Goal: Information Seeking & Learning: Find specific fact

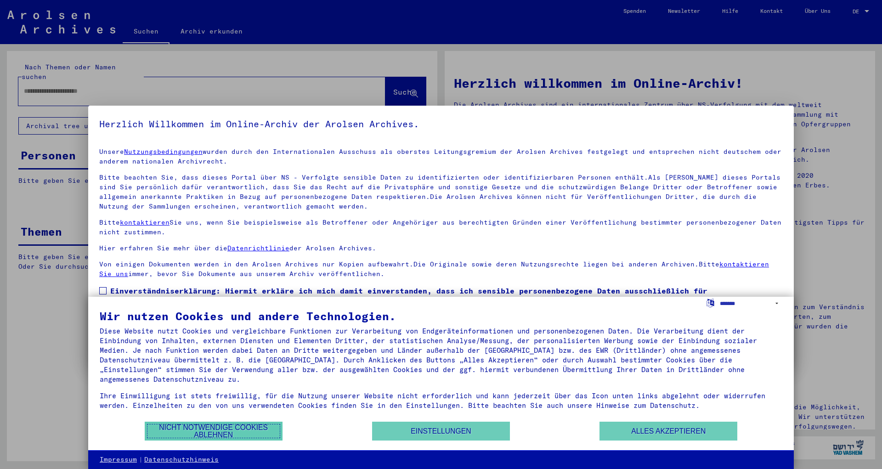
drag, startPoint x: 239, startPoint y: 429, endPoint x: 206, endPoint y: 325, distance: 109.8
click at [238, 429] on button "Nicht notwendige Cookies ablehnen" at bounding box center [214, 431] width 138 height 19
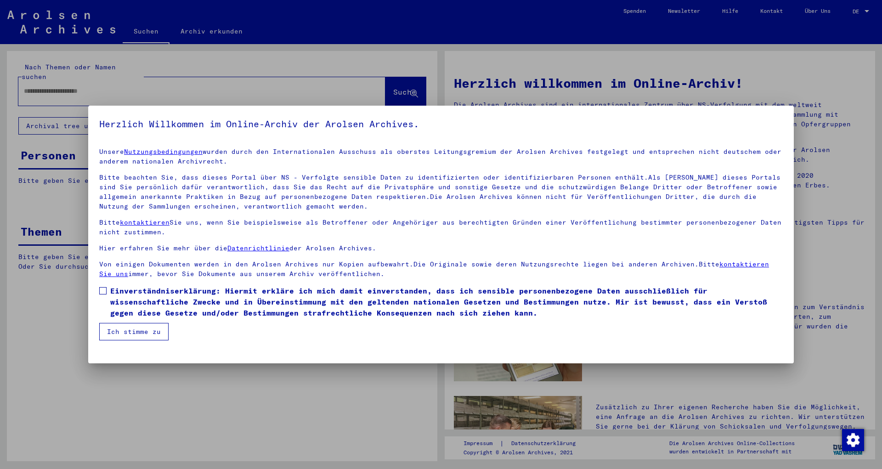
click at [145, 310] on span "Einverständniserklärung: Hiermit erkläre ich mich damit einverstanden, dass ich…" at bounding box center [446, 301] width 672 height 33
click at [131, 325] on button "Ich stimme zu" at bounding box center [133, 331] width 69 height 17
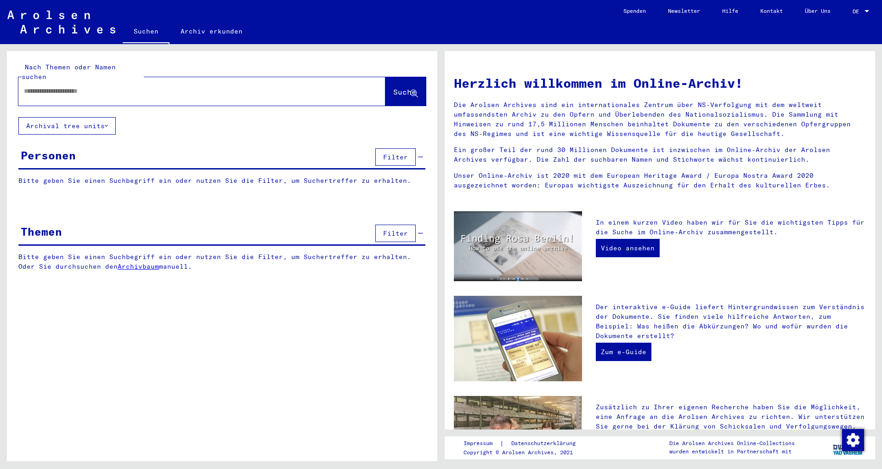
click at [159, 86] on input "text" at bounding box center [191, 91] width 334 height 10
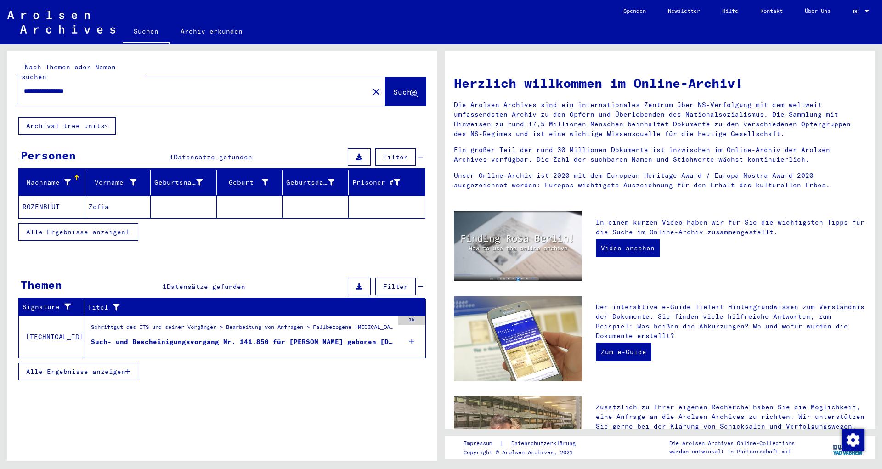
click at [248, 337] on figure "Such- und Bescheinigungsvorgang Nr. 141.850 für [PERSON_NAME] geboren [DEMOGRAP…" at bounding box center [242, 344] width 302 height 14
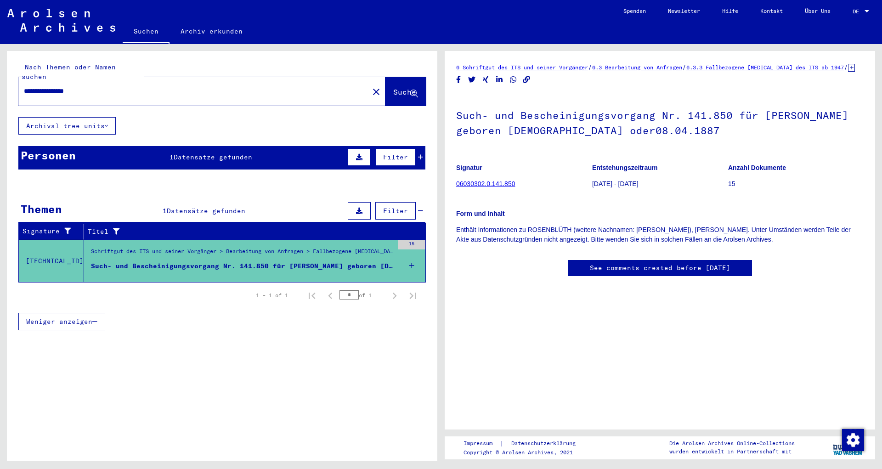
click at [134, 86] on input "**********" at bounding box center [193, 91] width 339 height 10
type input "**********"
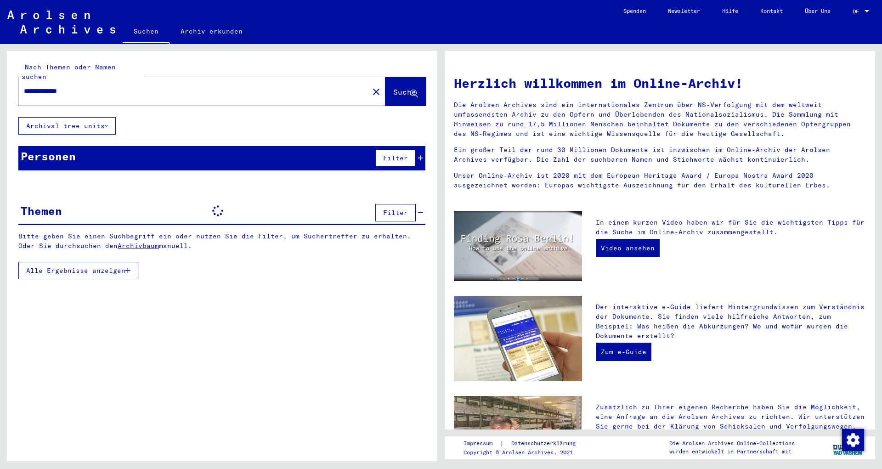
click at [72, 86] on input "**********" at bounding box center [191, 91] width 334 height 10
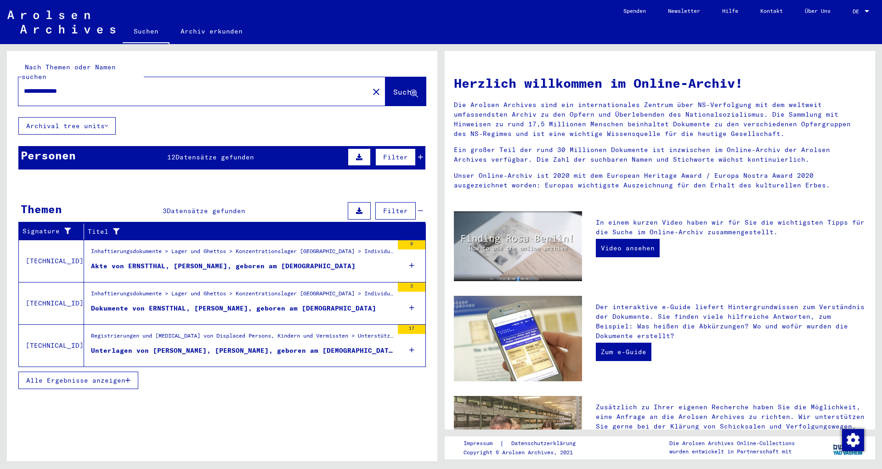
click at [192, 152] on div "Personen 12 Datensätze gefunden Filter" at bounding box center [221, 157] width 407 height 23
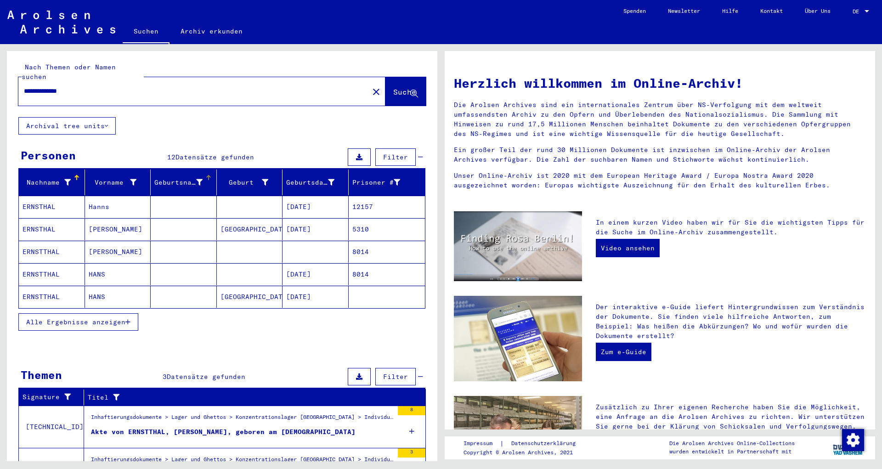
scroll to position [50, 0]
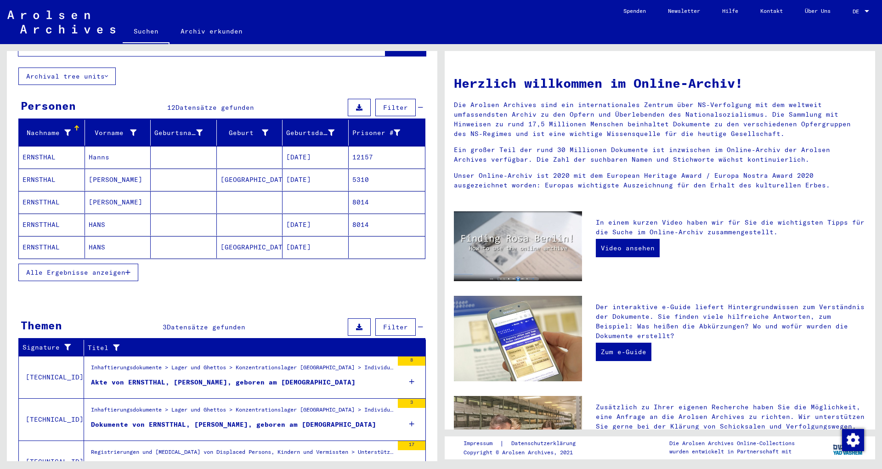
click at [109, 268] on span "Alle Ergebnisse anzeigen" at bounding box center [75, 272] width 99 height 8
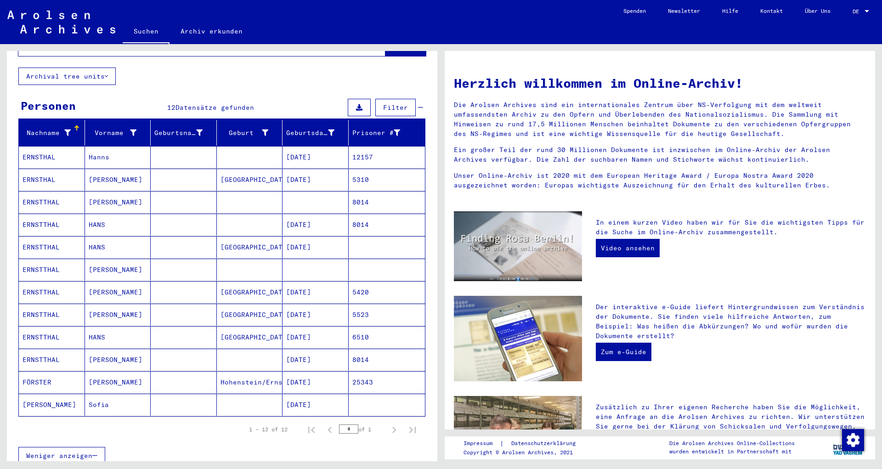
scroll to position [99, 0]
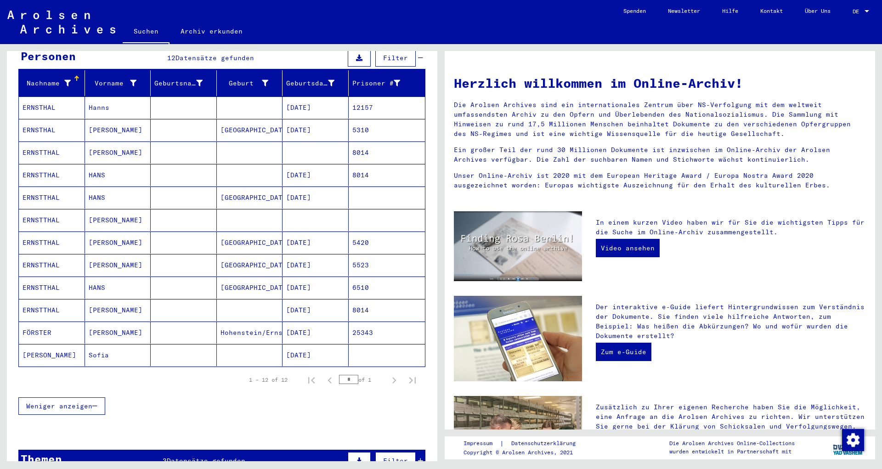
click at [283, 106] on mat-cell "[DATE]" at bounding box center [315, 107] width 66 height 22
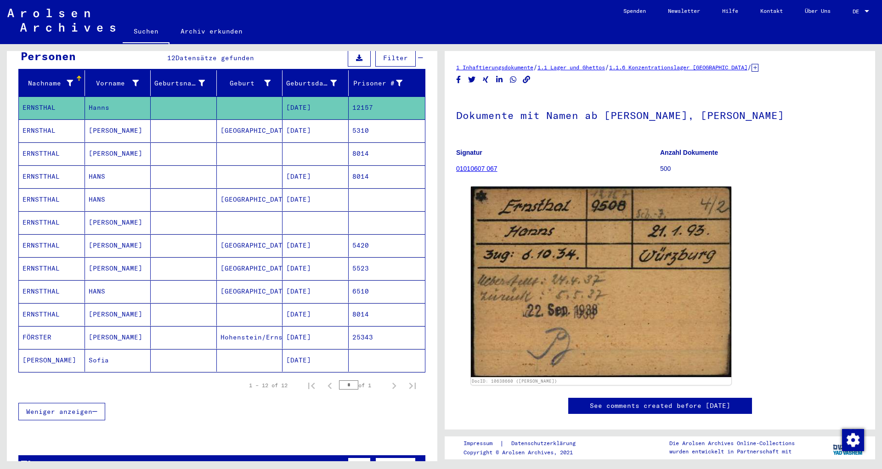
click at [308, 119] on mat-cell "[DATE]" at bounding box center [315, 130] width 66 height 23
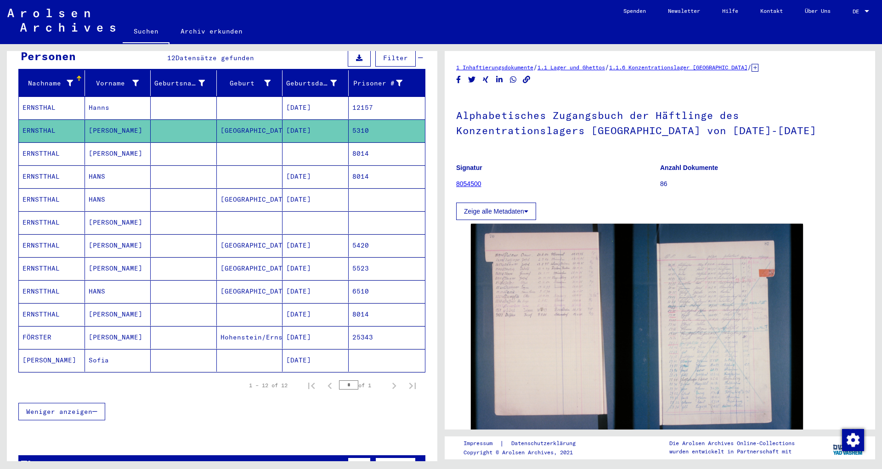
click at [305, 142] on mat-cell at bounding box center [315, 153] width 66 height 23
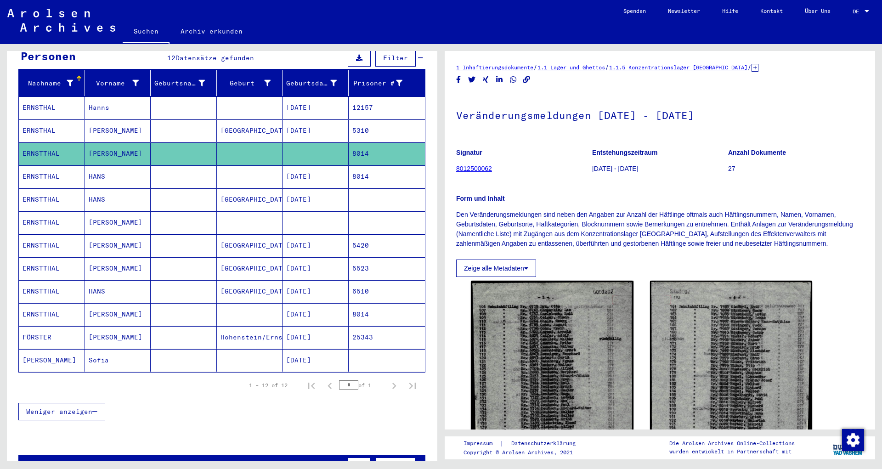
click at [305, 167] on mat-cell "[DATE]" at bounding box center [315, 176] width 66 height 23
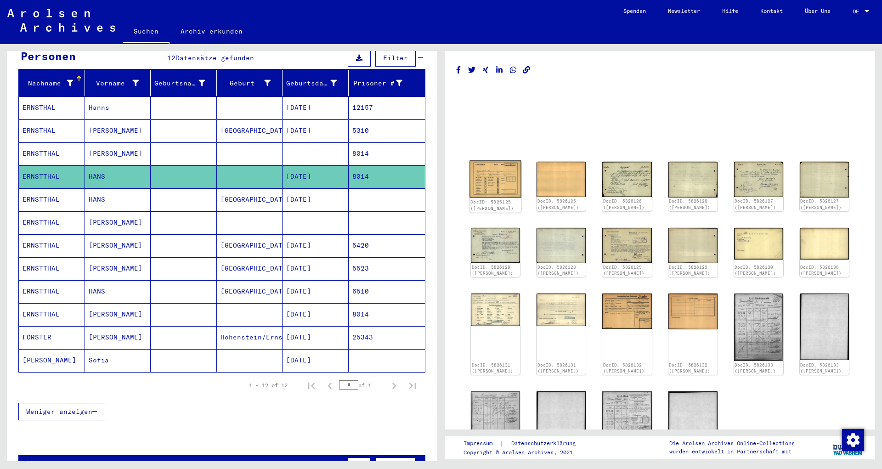
click at [502, 187] on img at bounding box center [495, 179] width 52 height 37
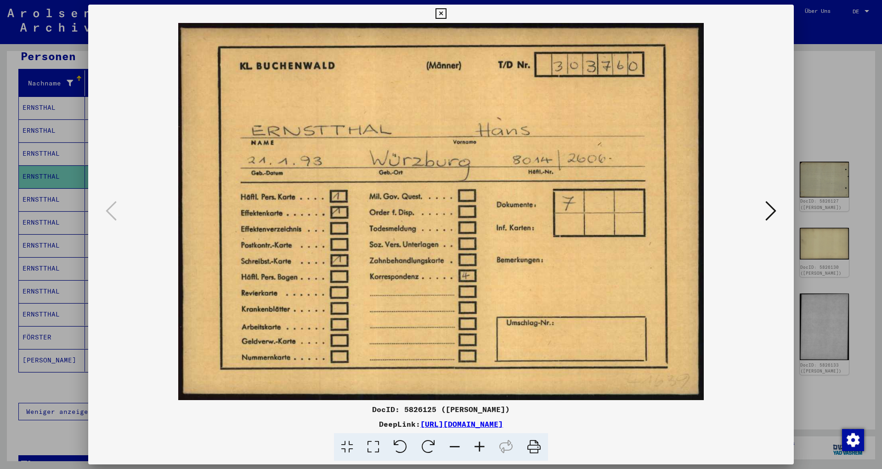
drag, startPoint x: 766, startPoint y: 199, endPoint x: 770, endPoint y: 204, distance: 6.5
click at [766, 200] on button at bounding box center [770, 211] width 17 height 26
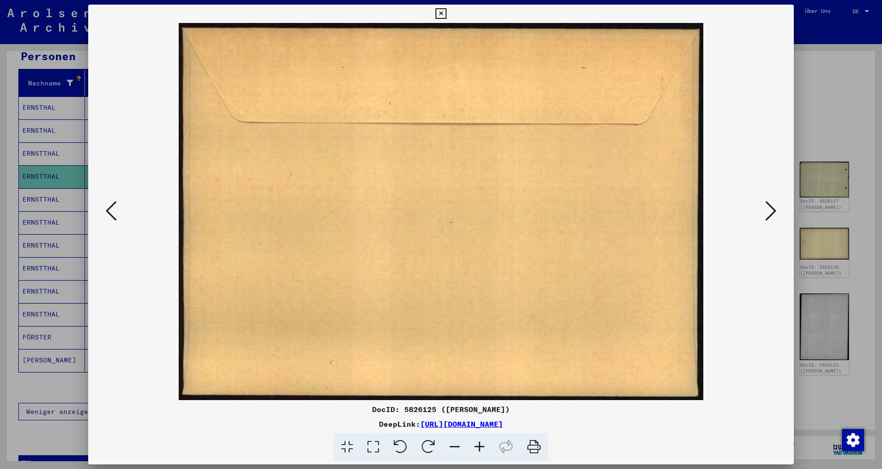
click at [770, 204] on icon at bounding box center [770, 211] width 11 height 22
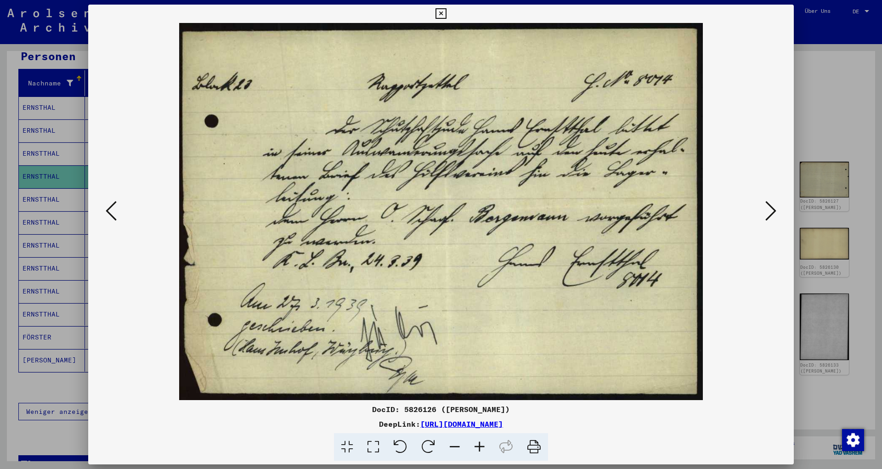
click at [776, 212] on icon at bounding box center [770, 211] width 11 height 22
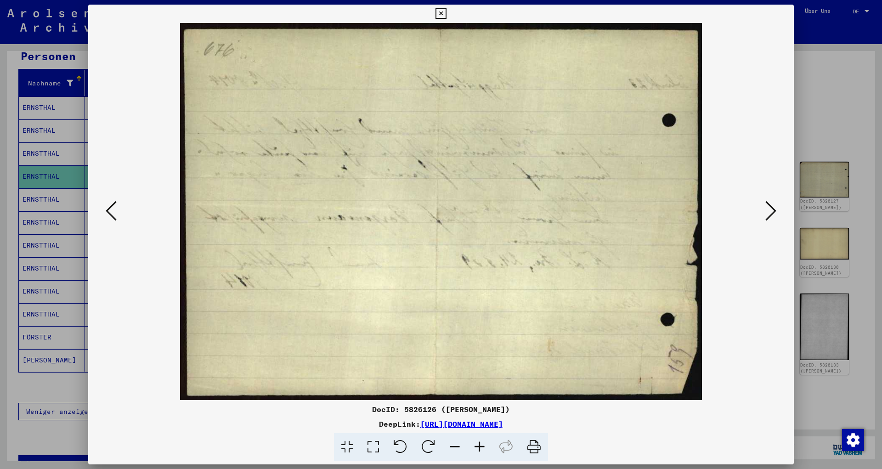
click at [776, 212] on icon at bounding box center [770, 211] width 11 height 22
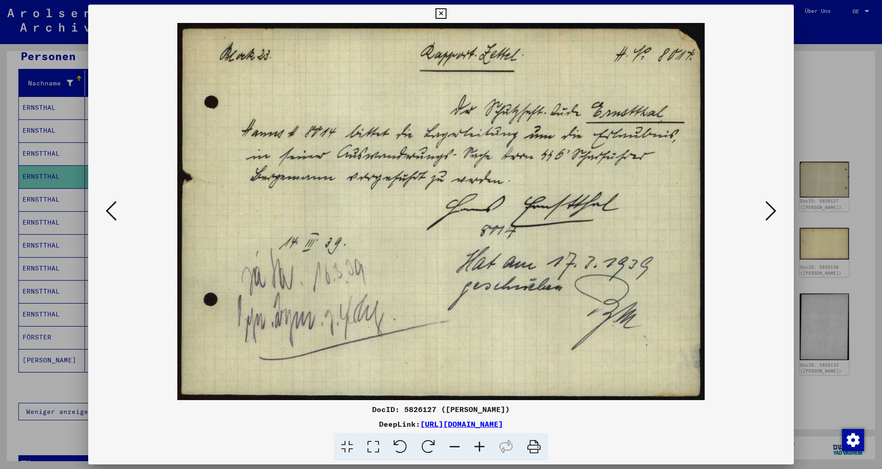
click at [776, 213] on icon at bounding box center [770, 211] width 11 height 22
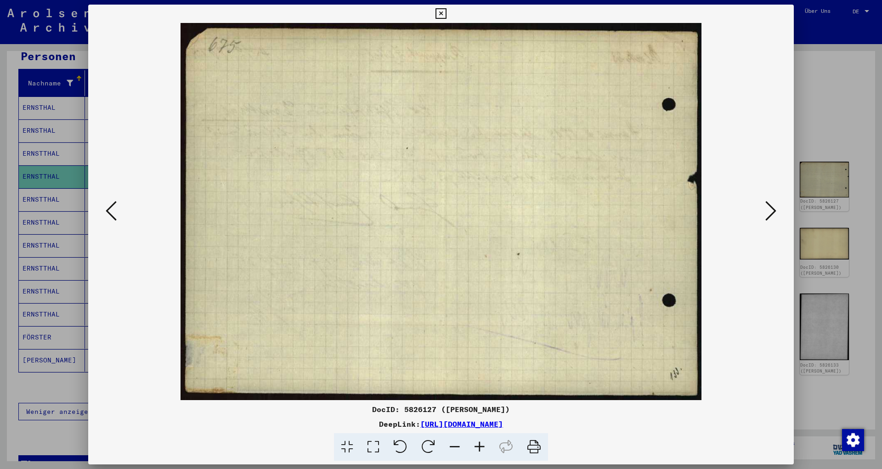
click at [776, 213] on icon at bounding box center [770, 211] width 11 height 22
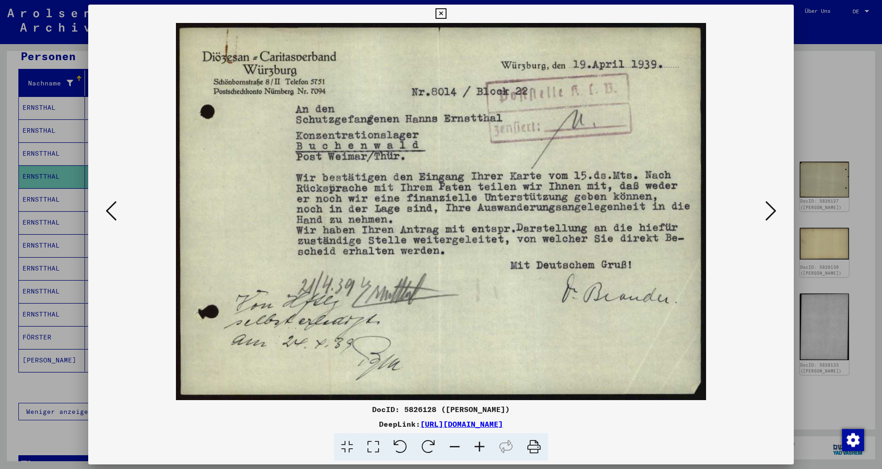
click at [111, 211] on icon at bounding box center [111, 211] width 11 height 22
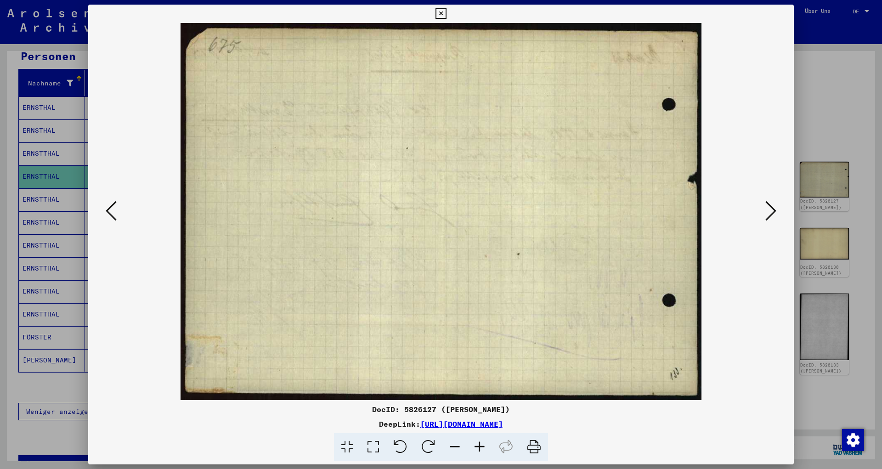
click at [111, 211] on icon at bounding box center [111, 211] width 11 height 22
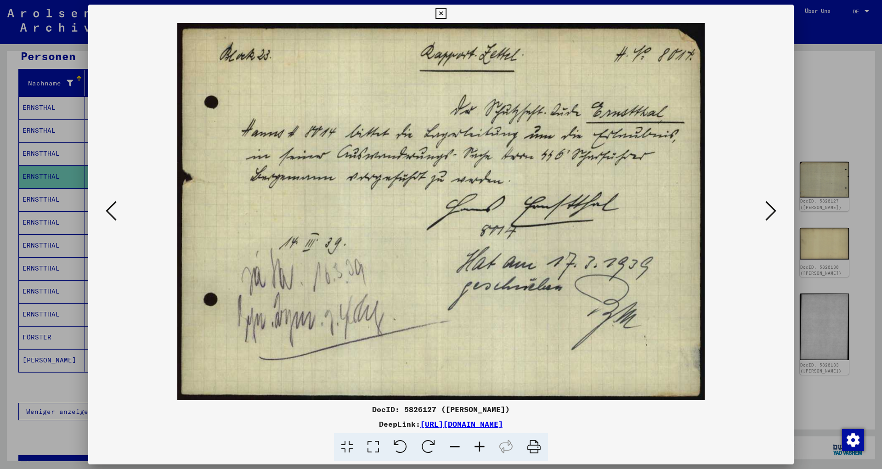
click at [774, 213] on icon at bounding box center [770, 211] width 11 height 22
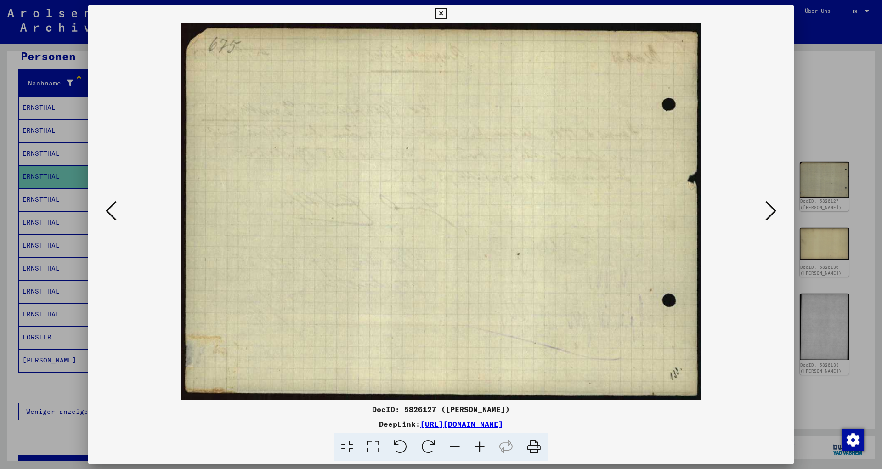
click at [773, 213] on icon at bounding box center [770, 211] width 11 height 22
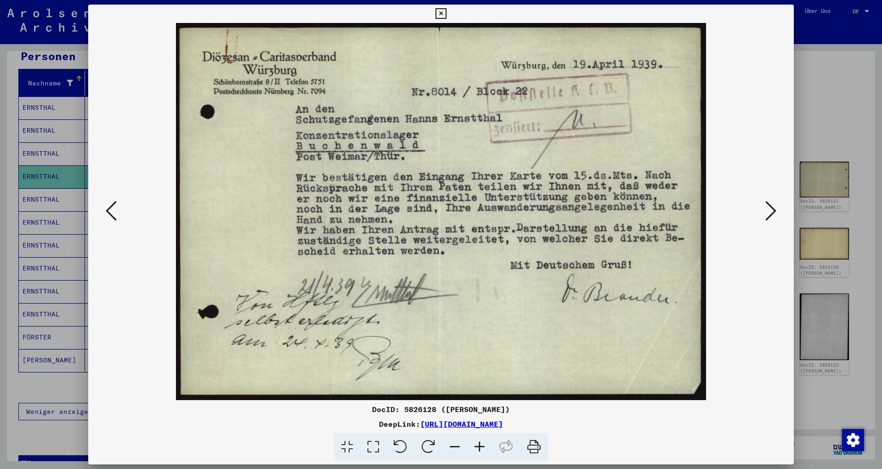
click at [773, 213] on icon at bounding box center [770, 211] width 11 height 22
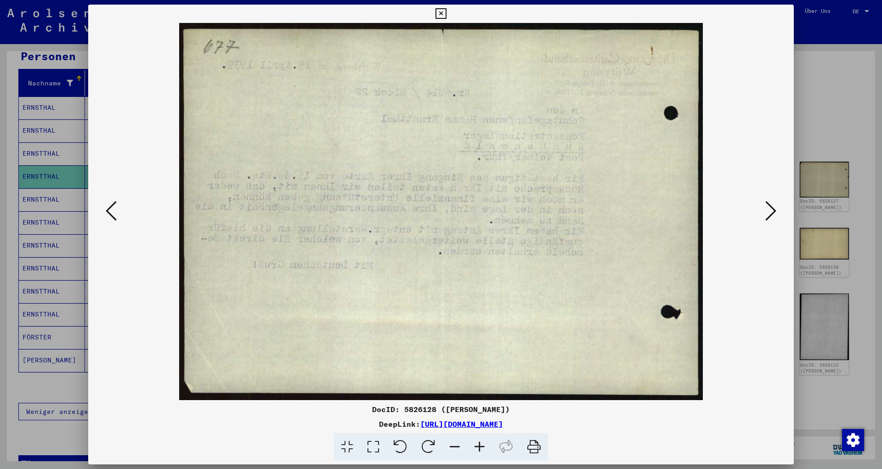
click at [773, 213] on icon at bounding box center [770, 211] width 11 height 22
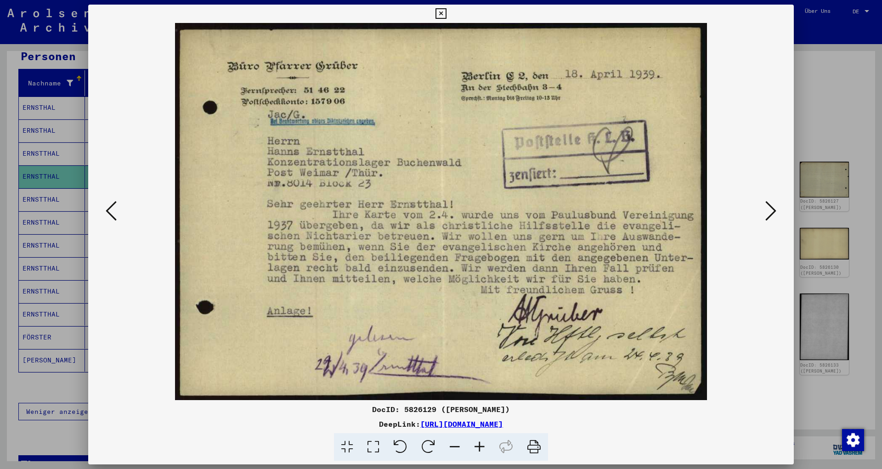
click at [771, 212] on icon at bounding box center [770, 211] width 11 height 22
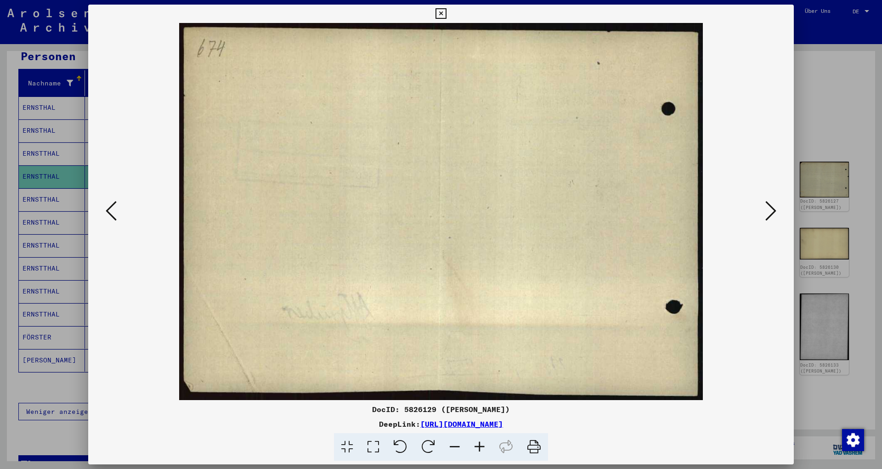
click at [771, 212] on icon at bounding box center [770, 211] width 11 height 22
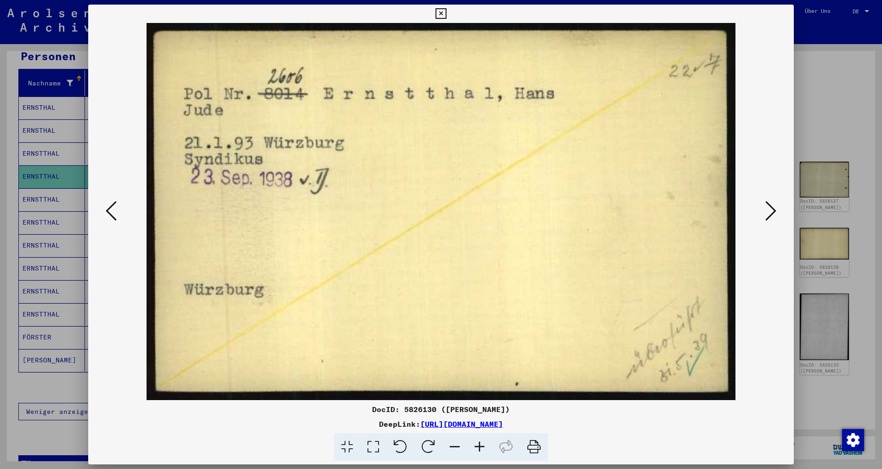
click at [771, 212] on icon at bounding box center [770, 211] width 11 height 22
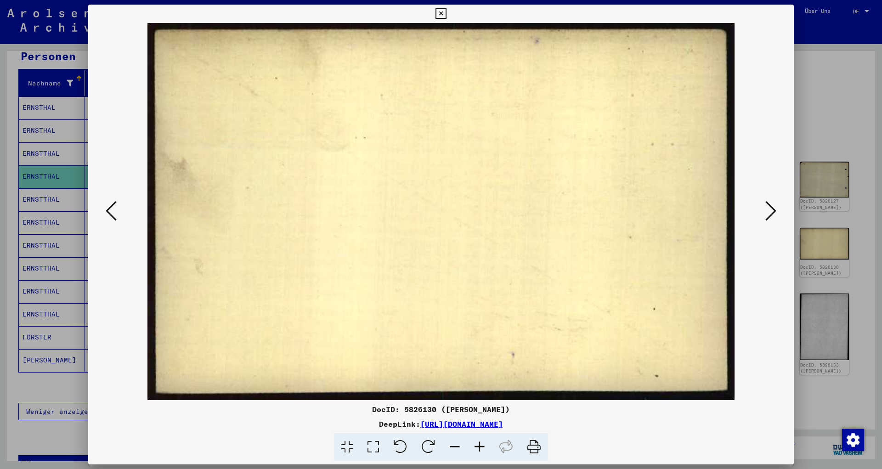
click at [104, 215] on button at bounding box center [111, 211] width 17 height 26
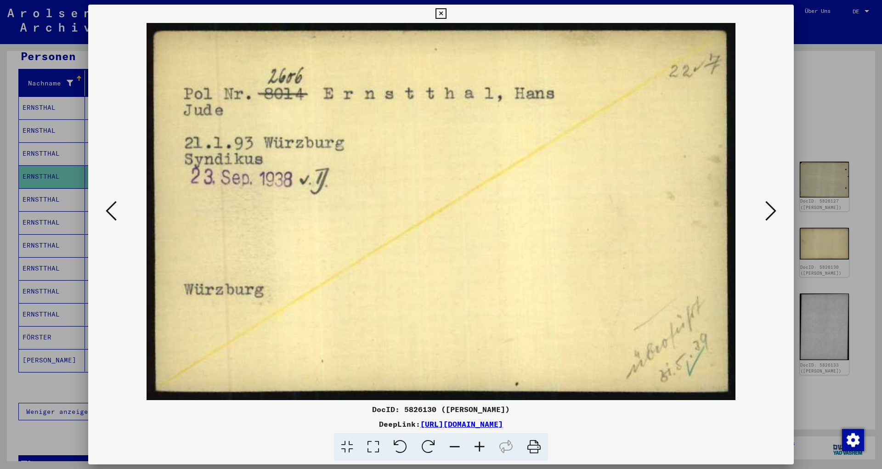
click at [775, 208] on icon at bounding box center [770, 211] width 11 height 22
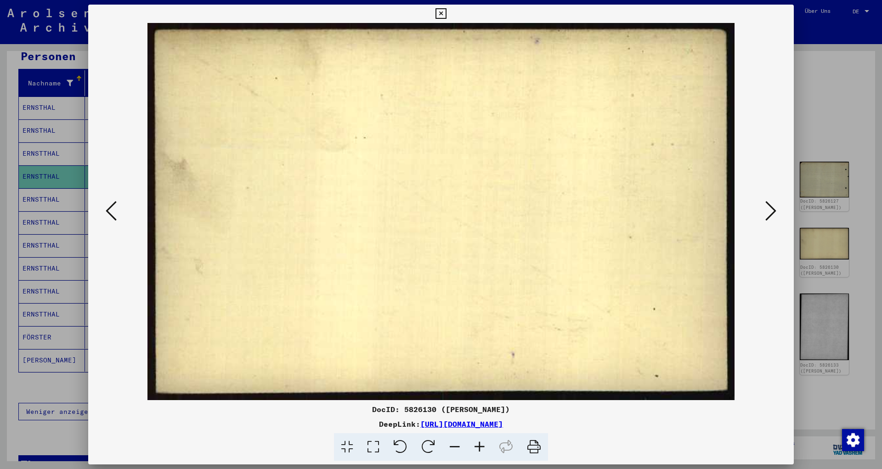
drag, startPoint x: 101, startPoint y: 214, endPoint x: 107, endPoint y: 211, distance: 7.4
click at [102, 213] on div at bounding box center [440, 211] width 705 height 377
click at [108, 211] on icon at bounding box center [111, 211] width 11 height 22
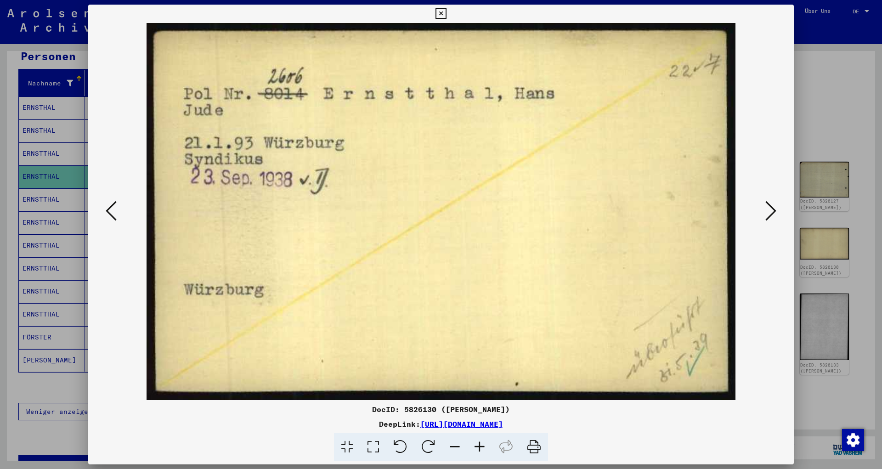
click at [776, 205] on icon at bounding box center [770, 211] width 11 height 22
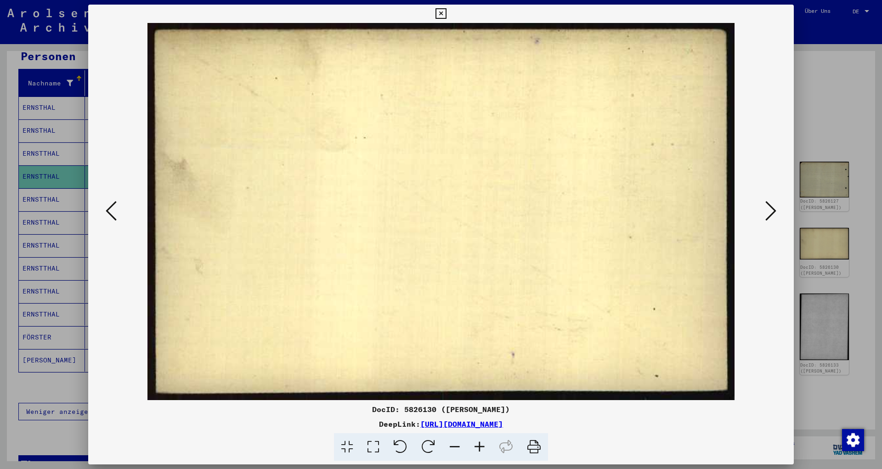
click at [773, 212] on icon at bounding box center [770, 211] width 11 height 22
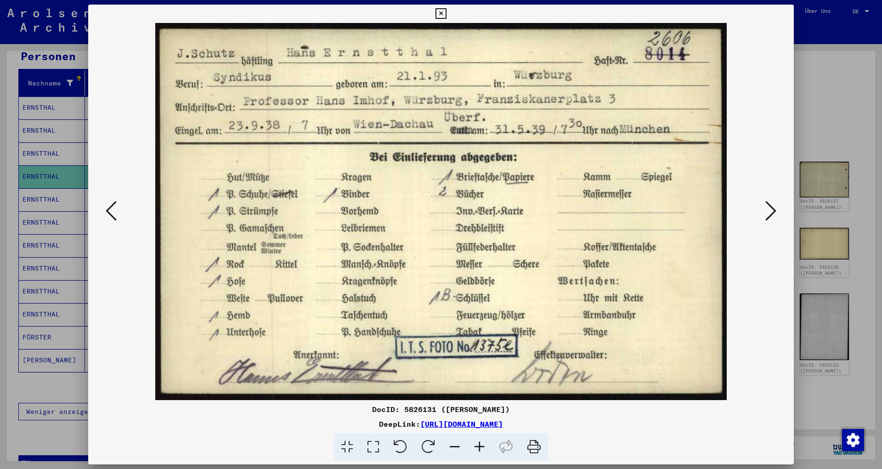
click at [773, 212] on icon at bounding box center [770, 211] width 11 height 22
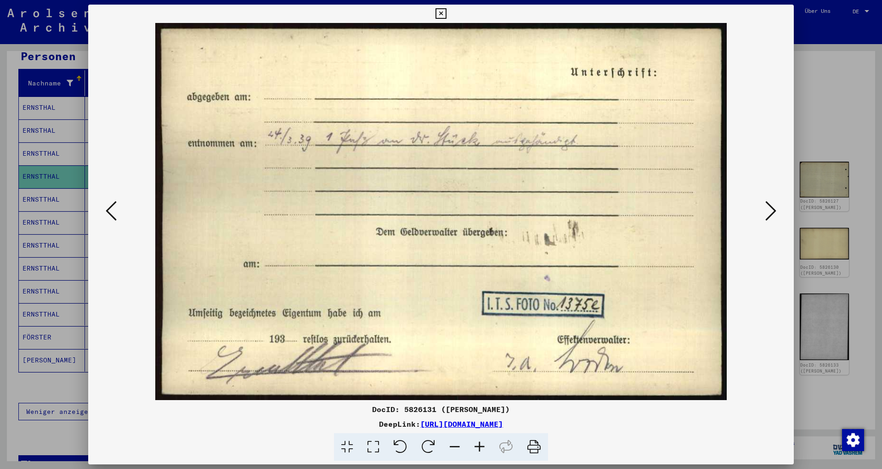
click at [773, 212] on icon at bounding box center [770, 211] width 11 height 22
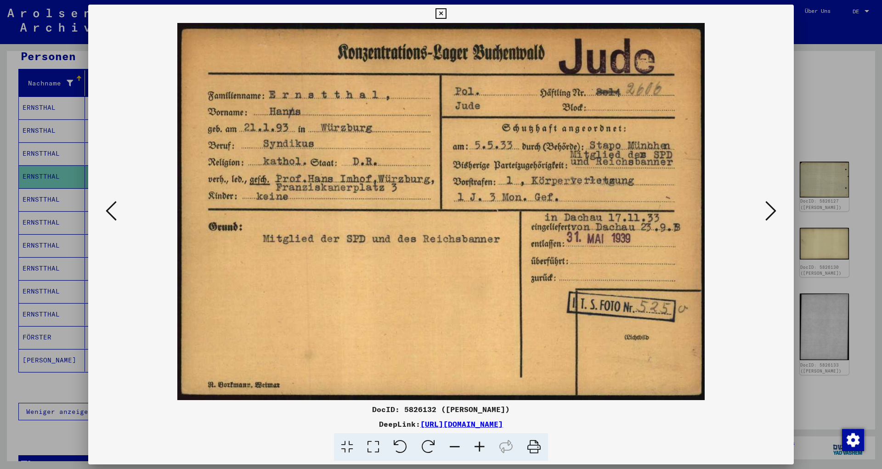
click at [773, 212] on icon at bounding box center [770, 211] width 11 height 22
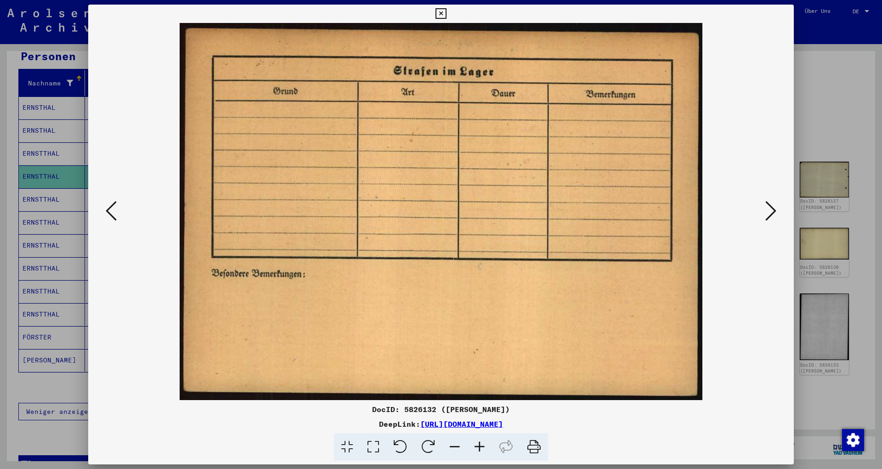
click at [773, 212] on icon at bounding box center [770, 211] width 11 height 22
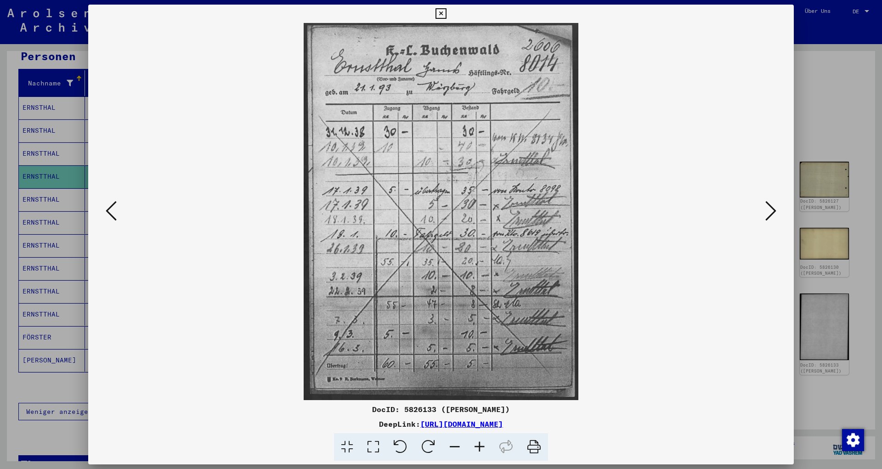
click at [773, 212] on icon at bounding box center [770, 211] width 11 height 22
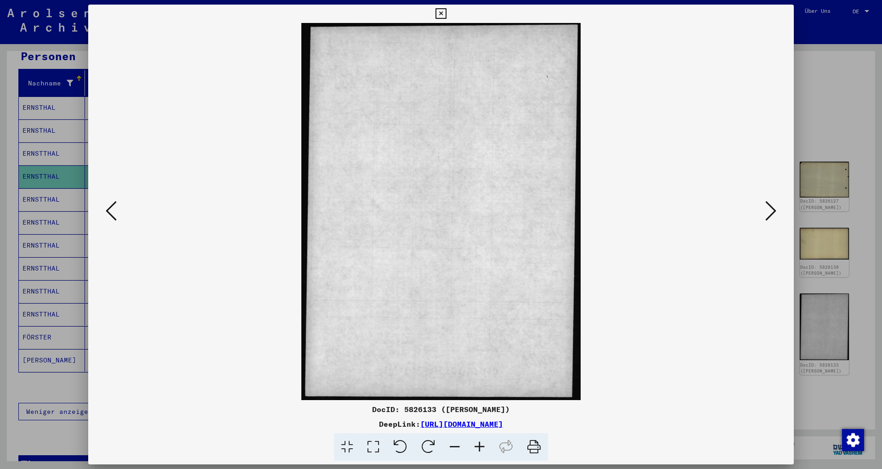
click at [774, 210] on icon at bounding box center [770, 211] width 11 height 22
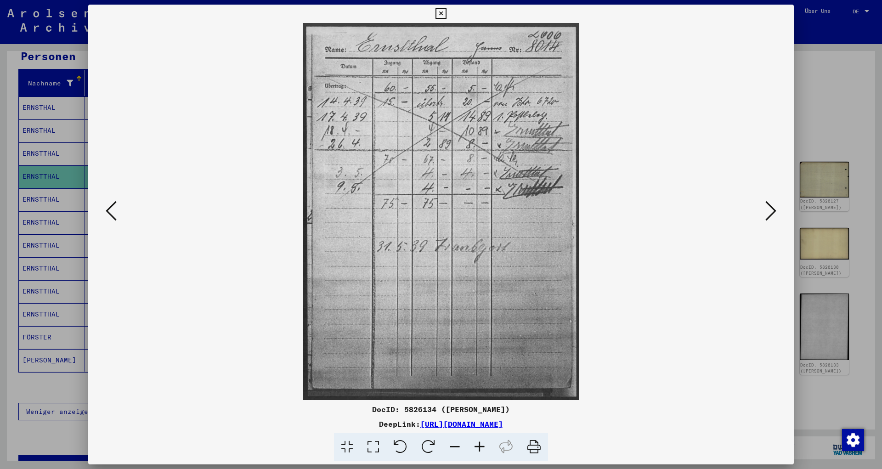
click at [771, 210] on icon at bounding box center [770, 211] width 11 height 22
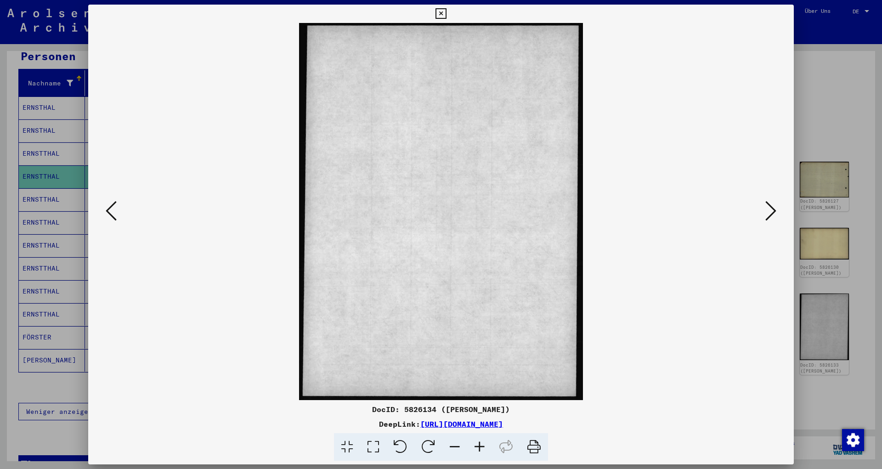
click at [771, 210] on icon at bounding box center [770, 211] width 11 height 22
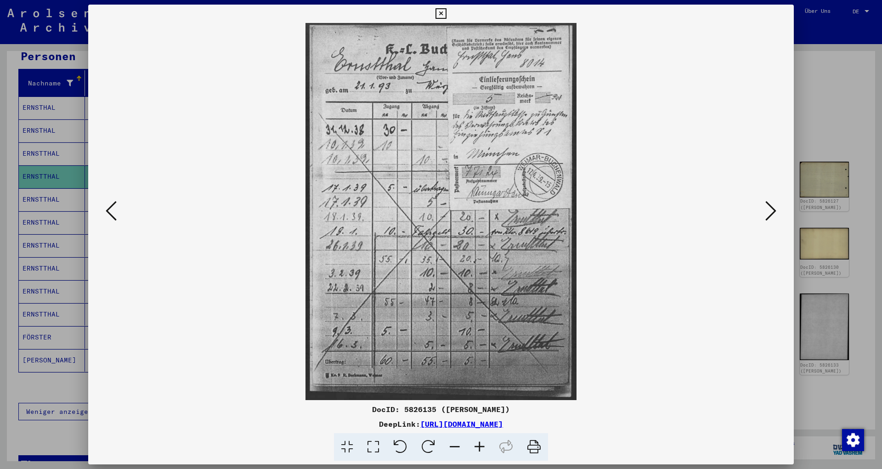
click at [771, 210] on icon at bounding box center [770, 211] width 11 height 22
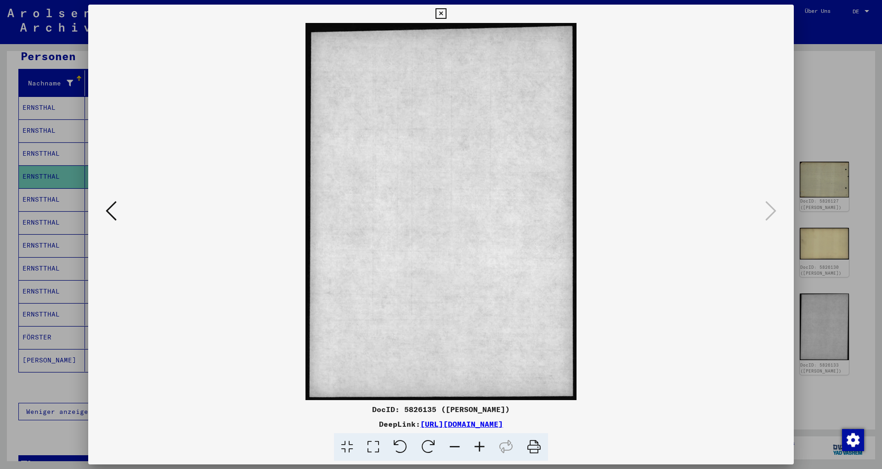
click at [830, 128] on div at bounding box center [441, 234] width 882 height 469
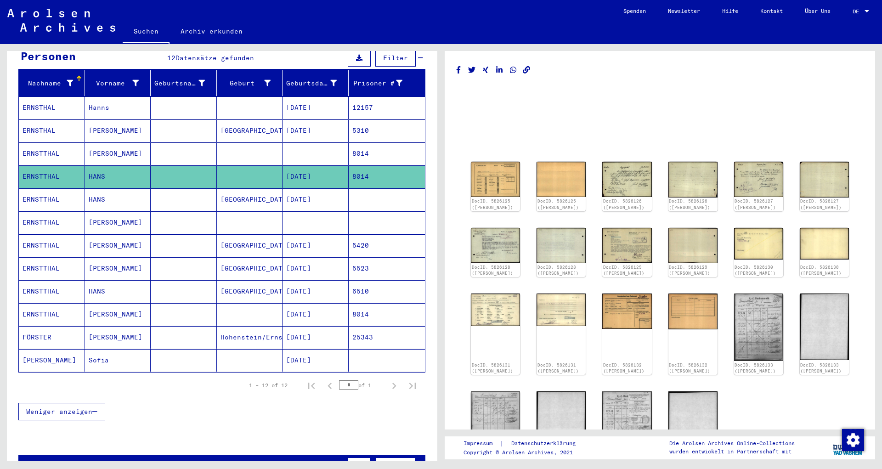
click at [626, 384] on div "DocID: 5826125 ([PERSON_NAME]) DocID: 5826125 ([PERSON_NAME]) DocID: 5826126 ([…" at bounding box center [659, 318] width 385 height 320
click at [630, 394] on img at bounding box center [627, 425] width 52 height 72
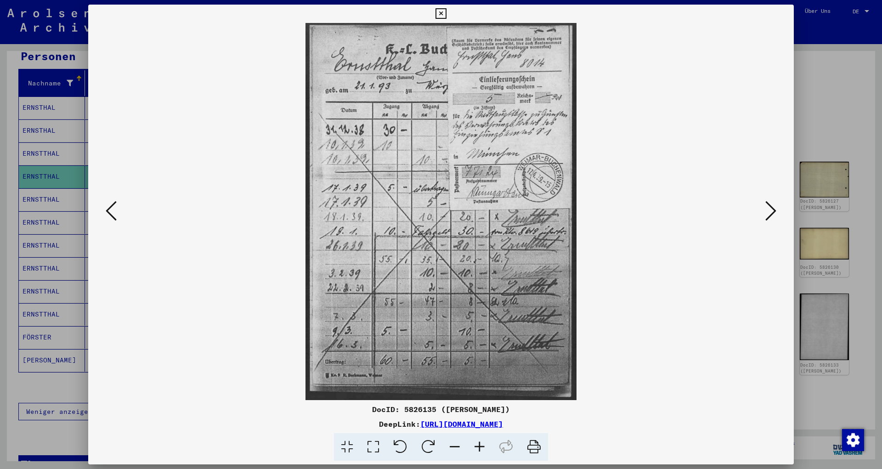
click at [863, 88] on div at bounding box center [441, 234] width 882 height 469
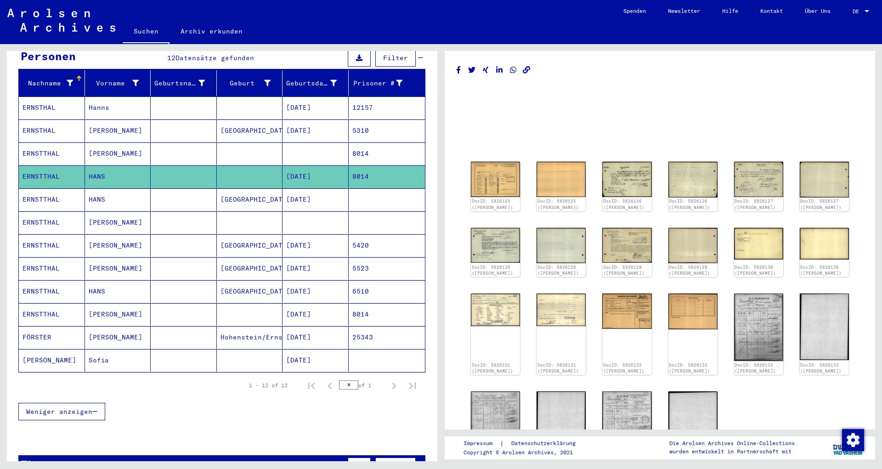
click at [330, 142] on mat-cell at bounding box center [315, 153] width 66 height 23
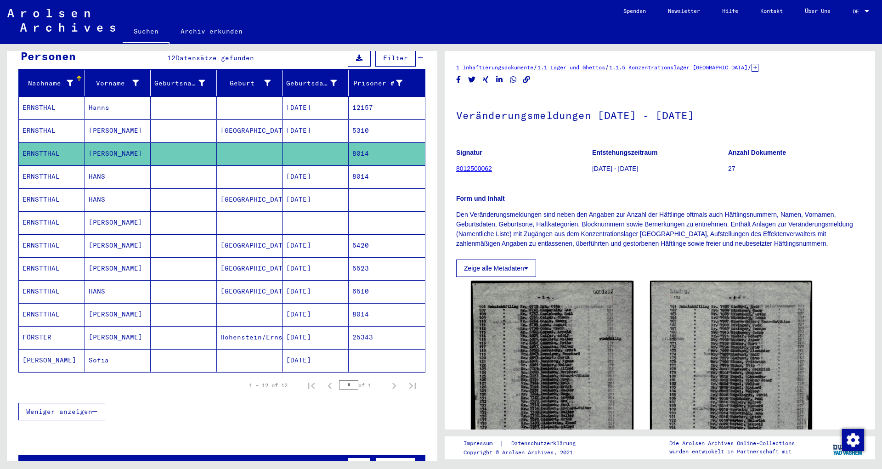
click at [362, 120] on mat-cell "5310" at bounding box center [387, 130] width 77 height 23
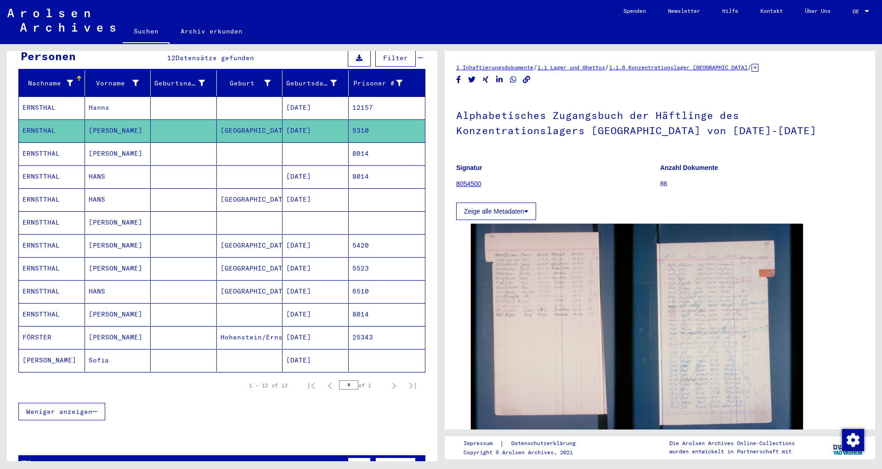
click at [375, 100] on mat-cell "12157" at bounding box center [387, 107] width 77 height 23
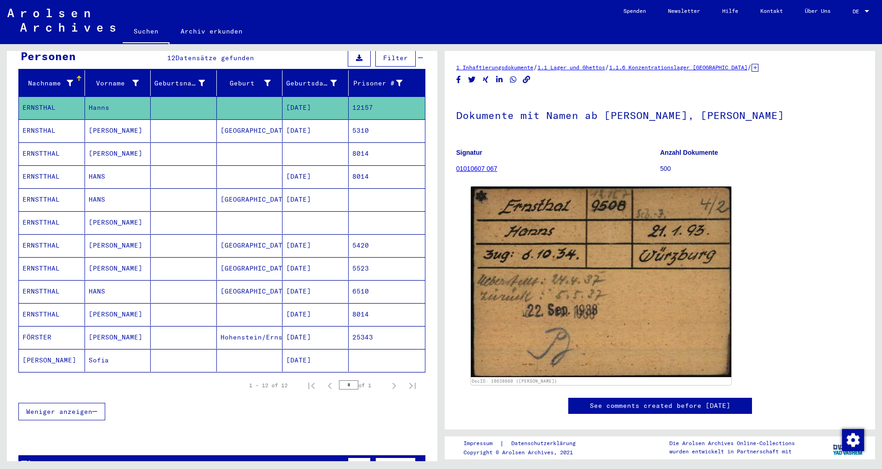
click at [349, 119] on mat-cell "5310" at bounding box center [387, 130] width 77 height 23
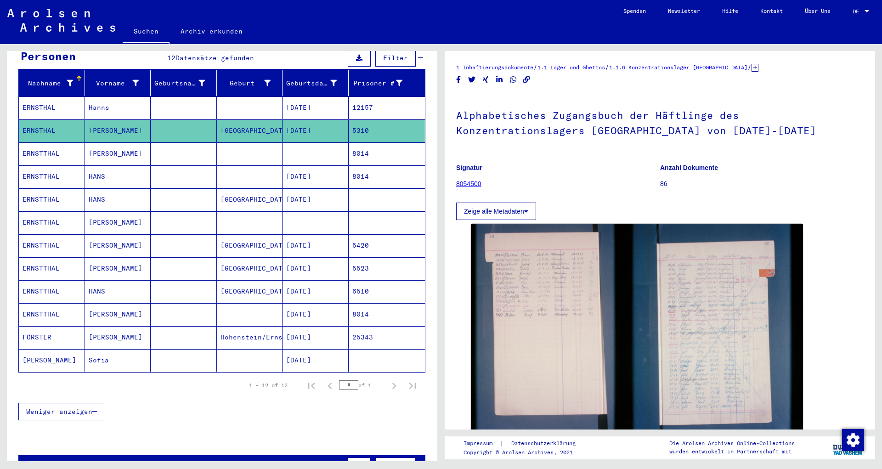
click at [349, 143] on mat-cell "8014" at bounding box center [387, 153] width 77 height 23
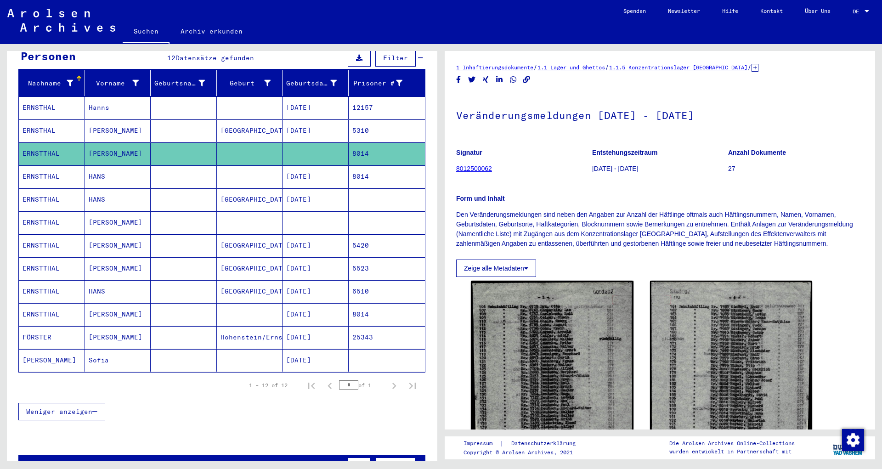
click at [349, 154] on mat-cell "8014" at bounding box center [387, 153] width 77 height 23
click at [349, 165] on mat-cell "8014" at bounding box center [387, 176] width 77 height 23
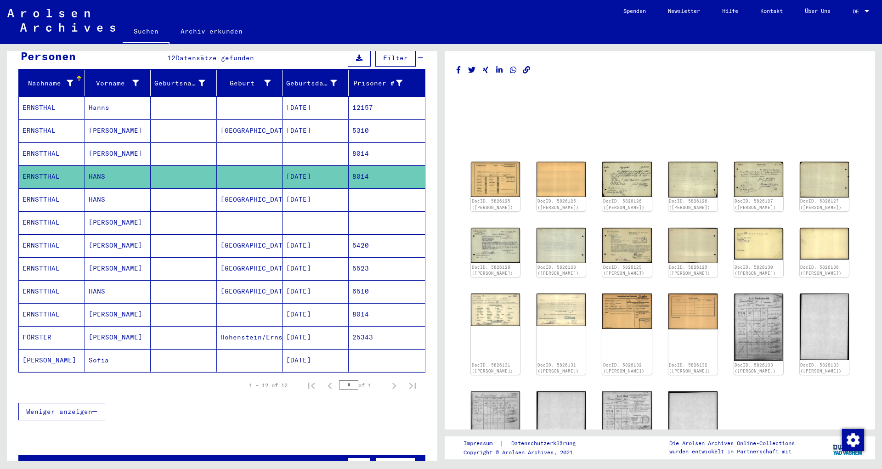
click at [309, 192] on mat-cell "[DATE]" at bounding box center [315, 199] width 66 height 23
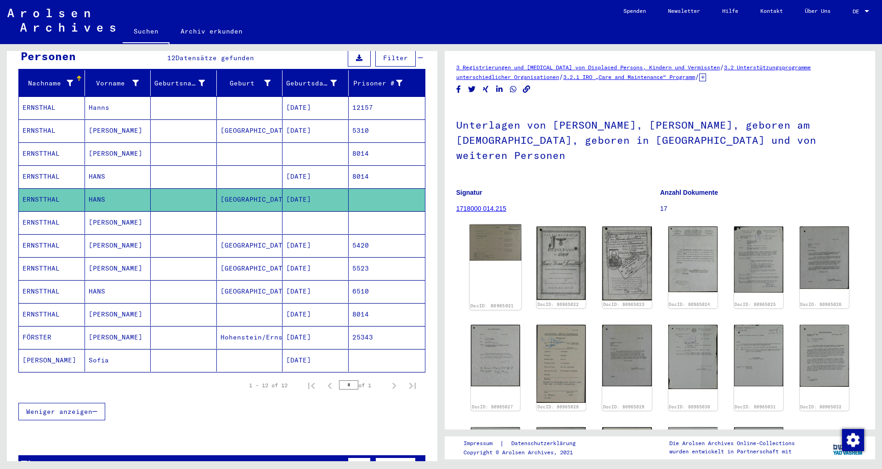
click at [491, 226] on img at bounding box center [495, 243] width 52 height 36
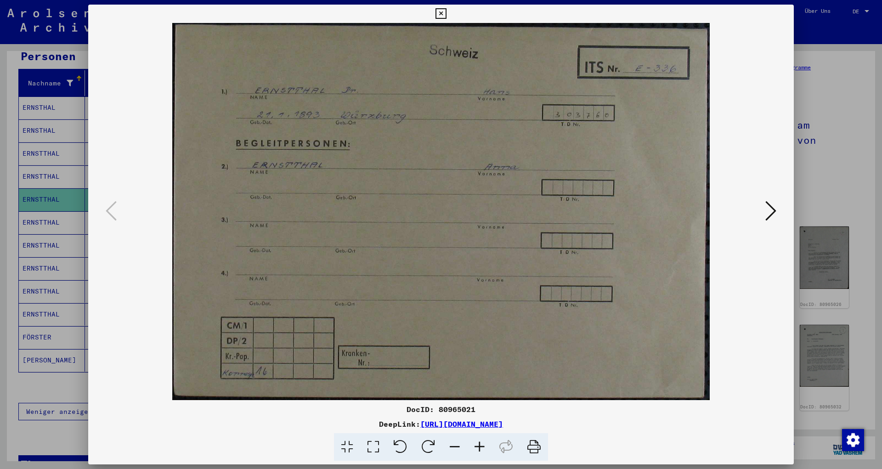
click at [775, 214] on icon at bounding box center [770, 211] width 11 height 22
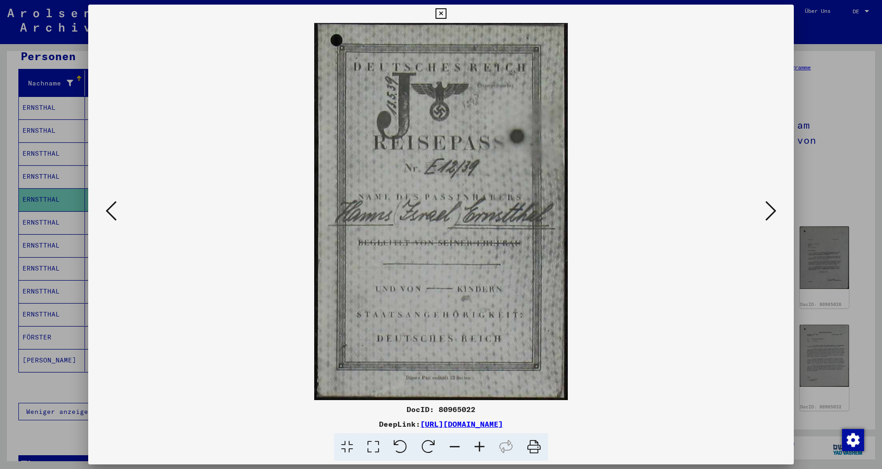
click at [774, 212] on icon at bounding box center [770, 211] width 11 height 22
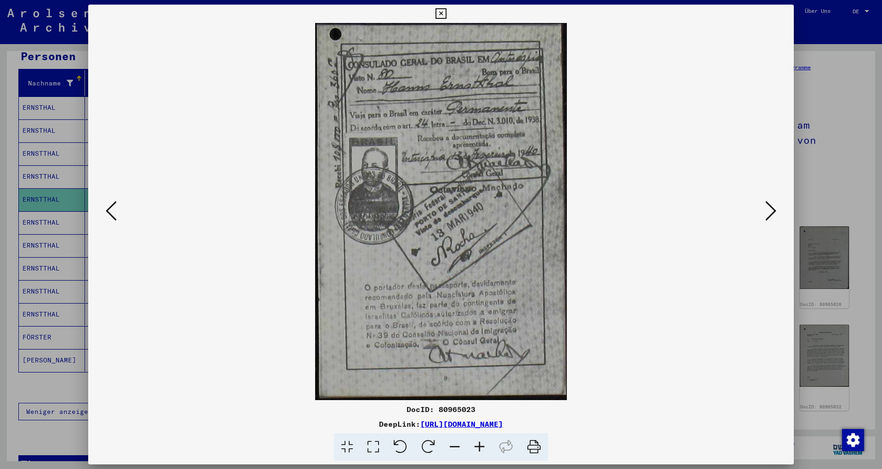
click at [774, 212] on icon at bounding box center [770, 211] width 11 height 22
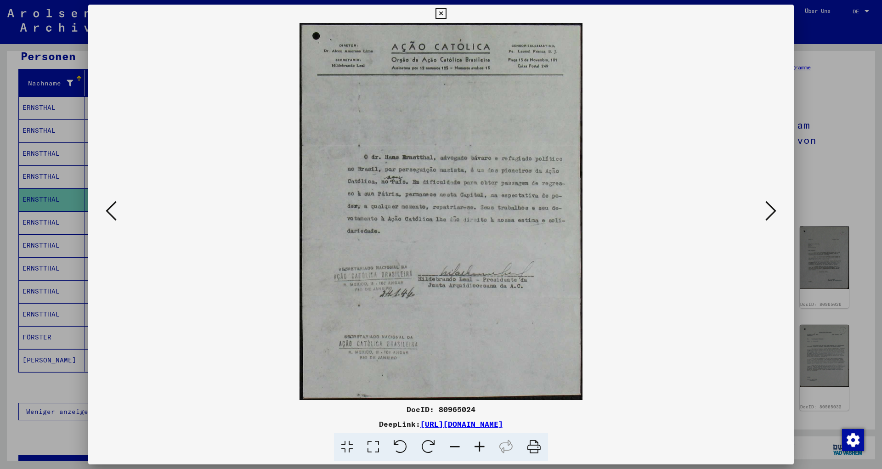
click at [774, 212] on icon at bounding box center [770, 211] width 11 height 22
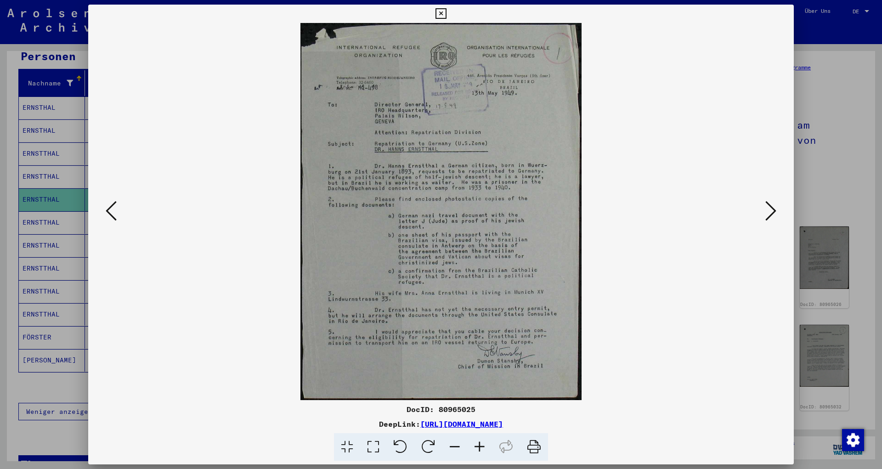
click at [774, 212] on icon at bounding box center [770, 211] width 11 height 22
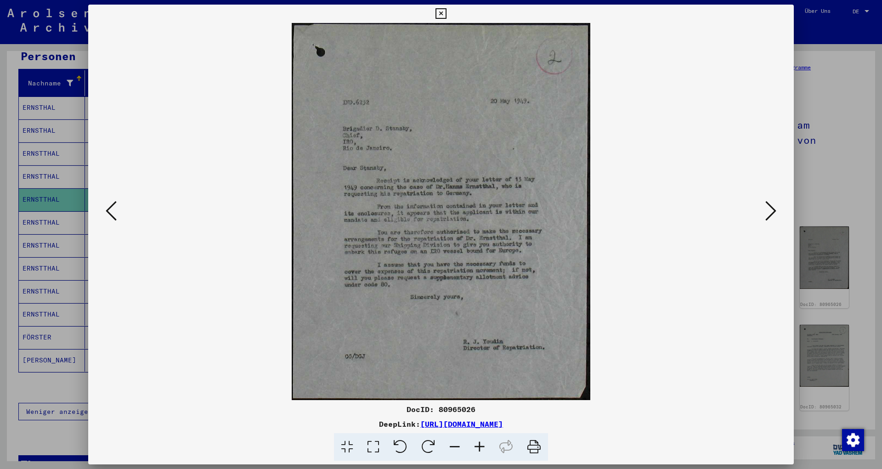
click at [774, 212] on icon at bounding box center [770, 211] width 11 height 22
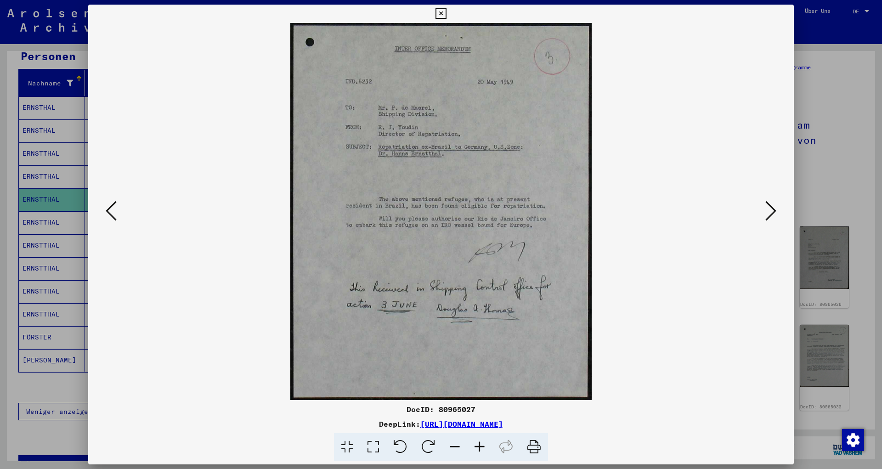
click at [774, 212] on icon at bounding box center [770, 211] width 11 height 22
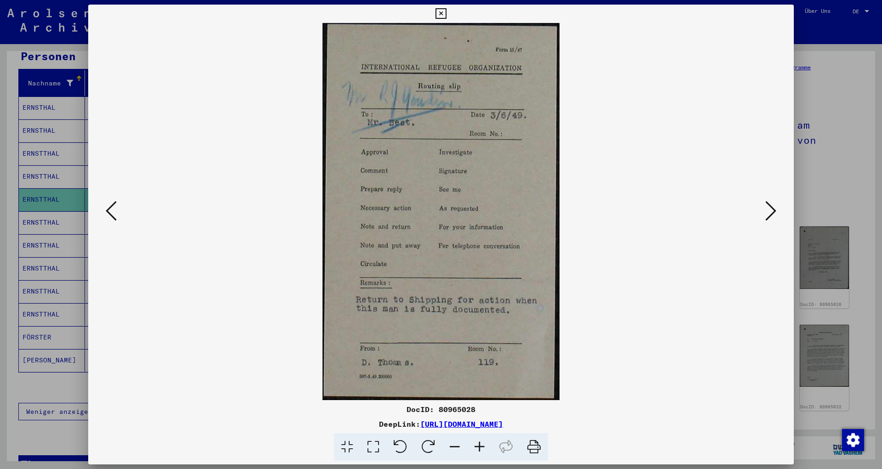
click at [774, 212] on icon at bounding box center [770, 211] width 11 height 22
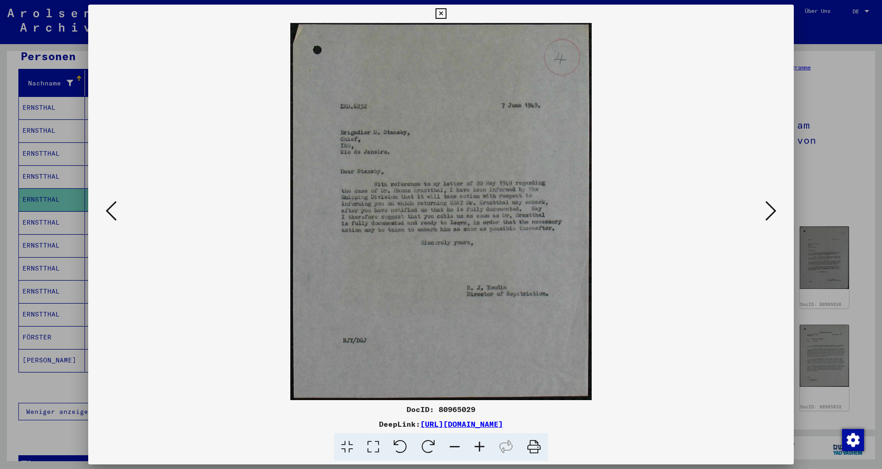
click at [774, 212] on icon at bounding box center [770, 211] width 11 height 22
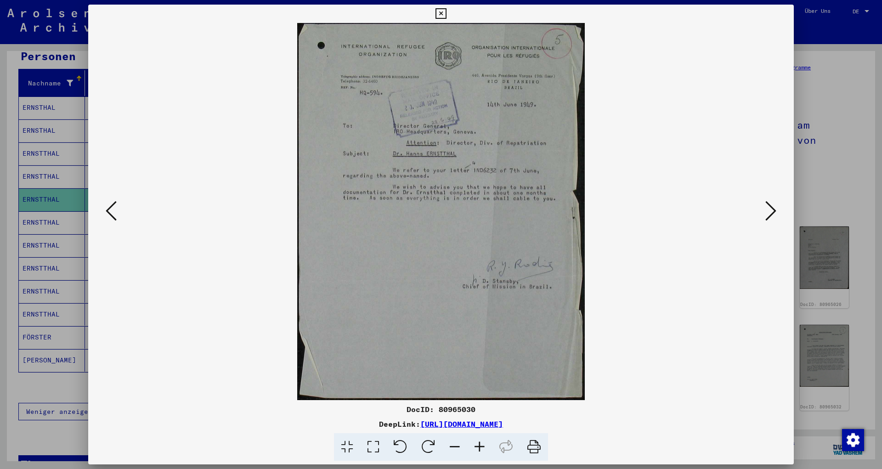
click at [774, 212] on icon at bounding box center [770, 211] width 11 height 22
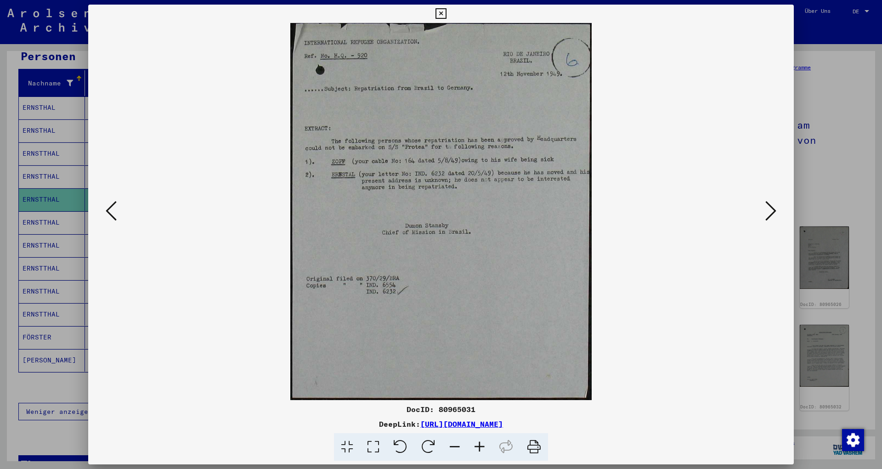
click at [774, 212] on icon at bounding box center [770, 211] width 11 height 22
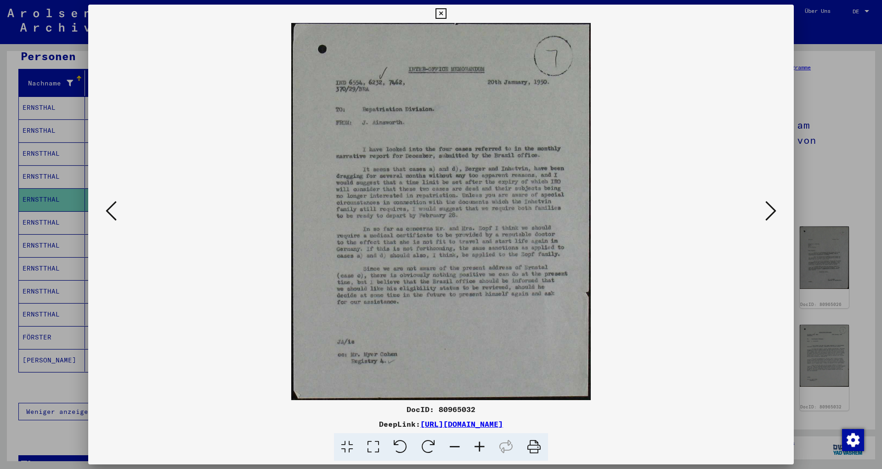
click at [774, 212] on icon at bounding box center [770, 211] width 11 height 22
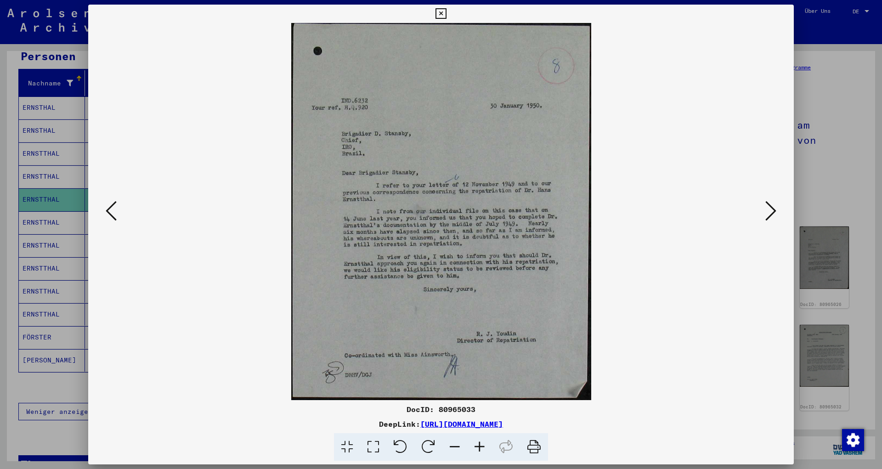
click at [774, 212] on icon at bounding box center [770, 211] width 11 height 22
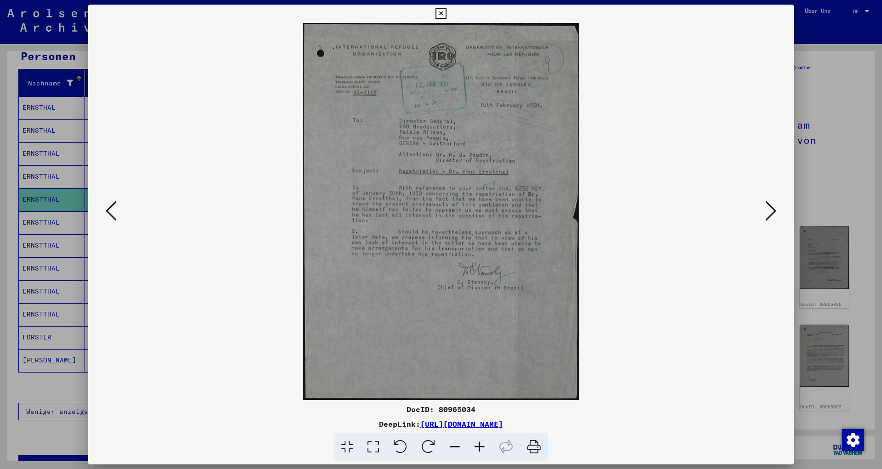
click at [774, 212] on icon at bounding box center [770, 211] width 11 height 22
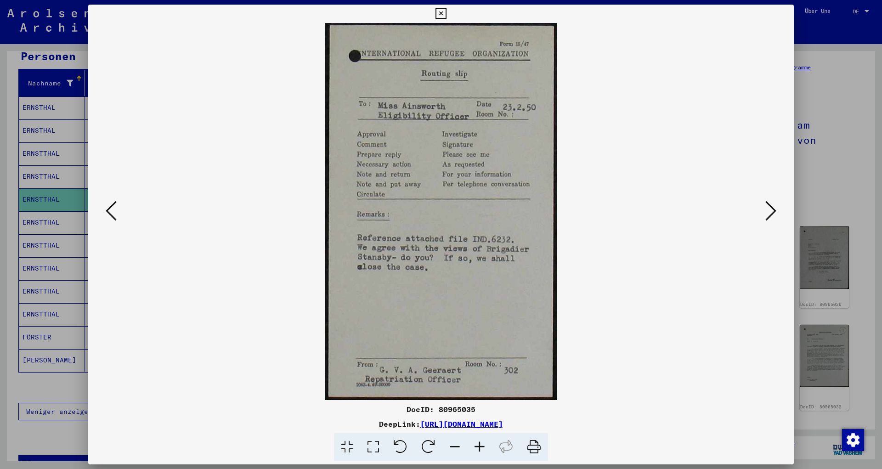
click at [774, 212] on icon at bounding box center [770, 211] width 11 height 22
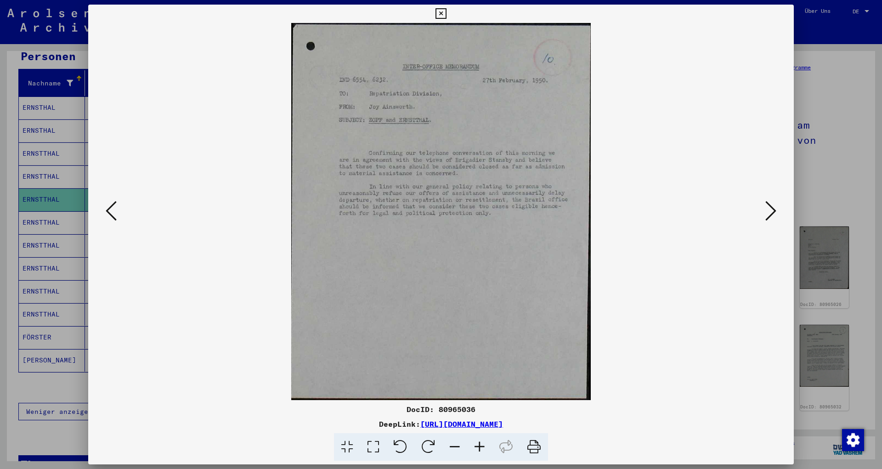
click at [774, 212] on icon at bounding box center [770, 211] width 11 height 22
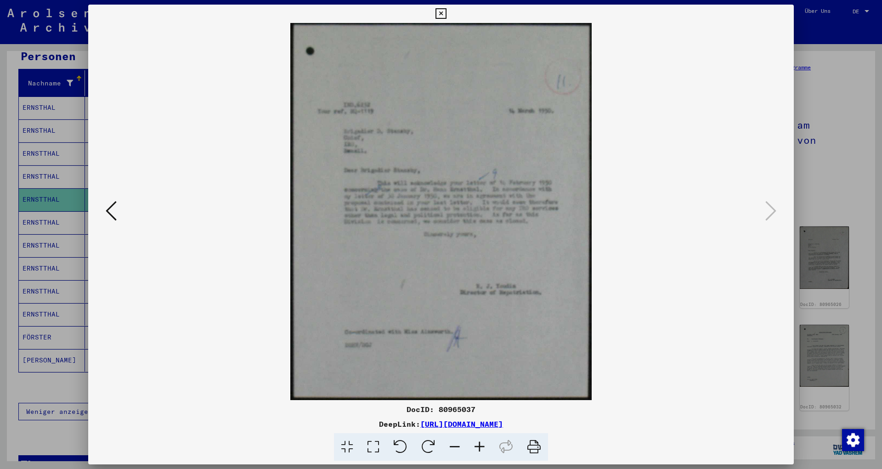
click at [829, 175] on div at bounding box center [441, 234] width 882 height 469
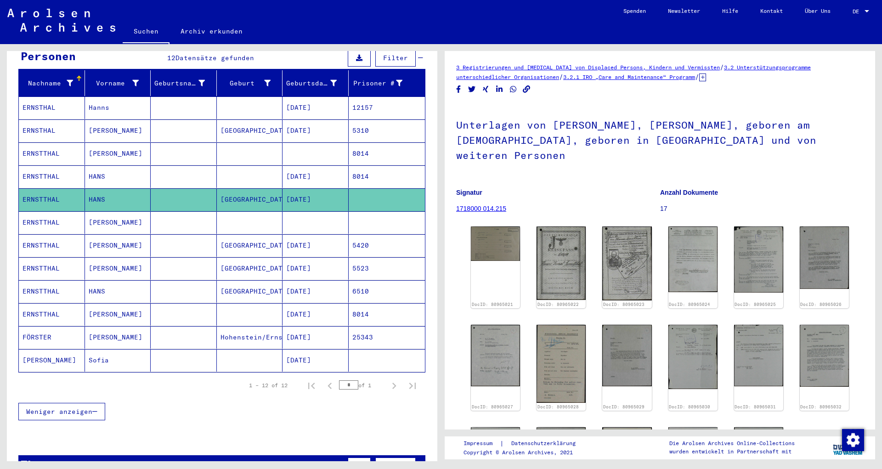
click at [308, 211] on mat-cell at bounding box center [315, 222] width 66 height 23
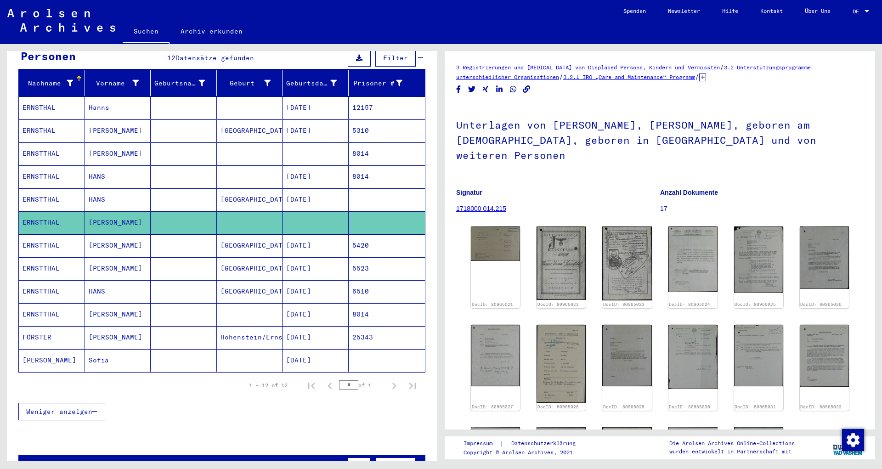
click at [323, 260] on mat-cell "[DATE]" at bounding box center [315, 268] width 66 height 23
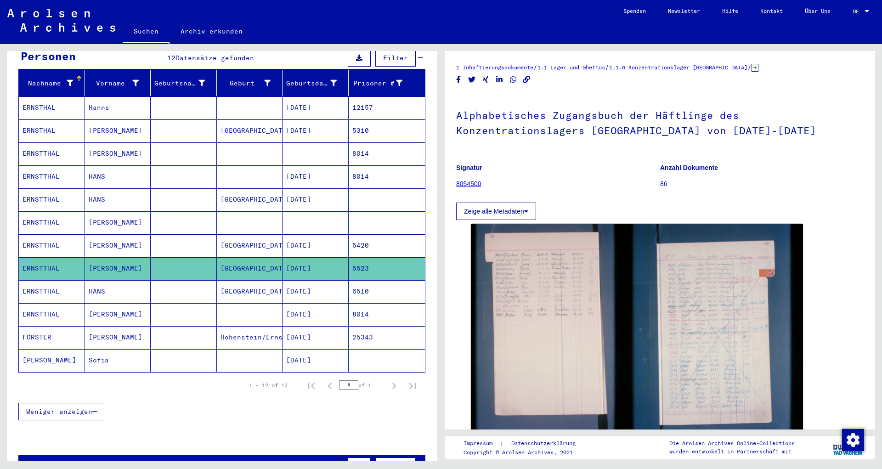
drag, startPoint x: 328, startPoint y: 248, endPoint x: 333, endPoint y: 246, distance: 4.7
click at [329, 257] on mat-cell "[DATE]" at bounding box center [315, 268] width 66 height 23
click at [341, 242] on mat-cell "[DATE]" at bounding box center [315, 245] width 66 height 23
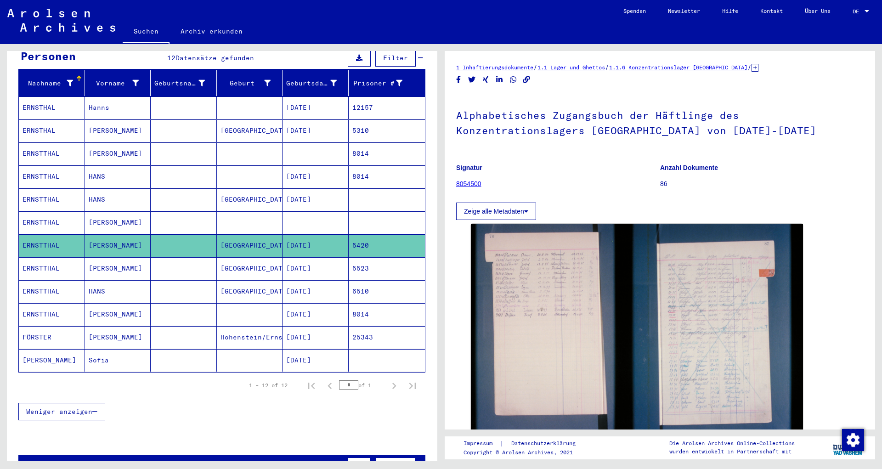
click at [349, 260] on mat-cell "5523" at bounding box center [387, 268] width 77 height 23
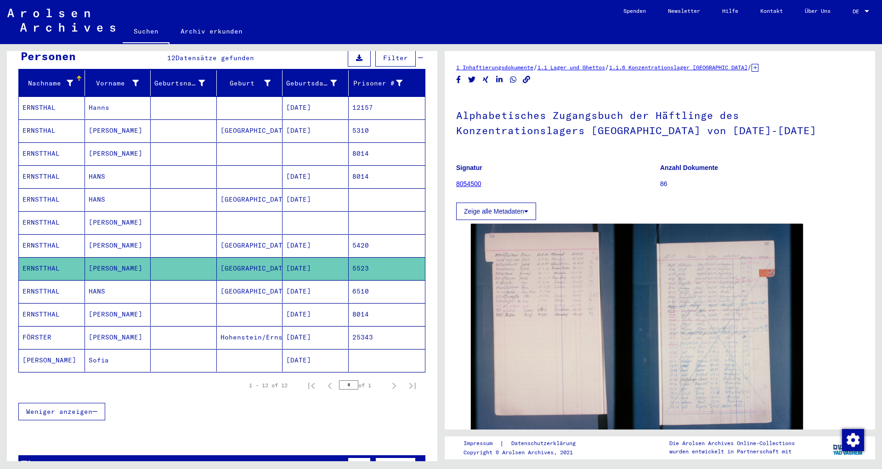
click at [361, 241] on mat-cell "5420" at bounding box center [387, 245] width 77 height 23
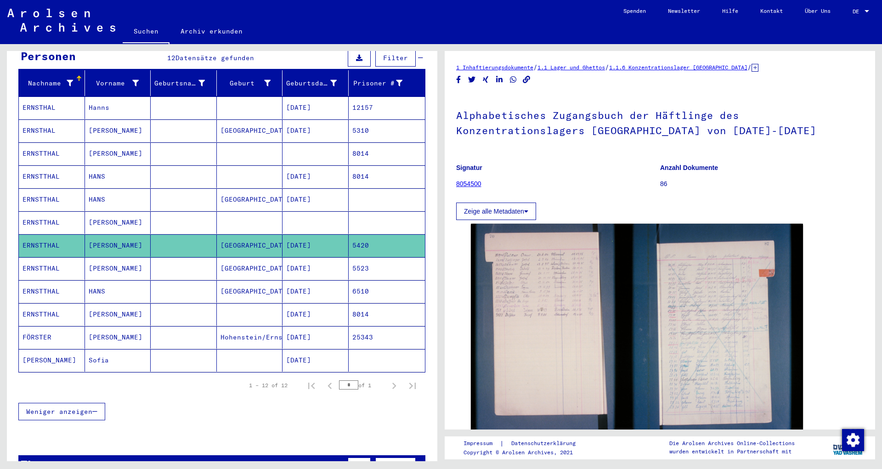
click at [364, 269] on mat-cell "5523" at bounding box center [387, 268] width 77 height 23
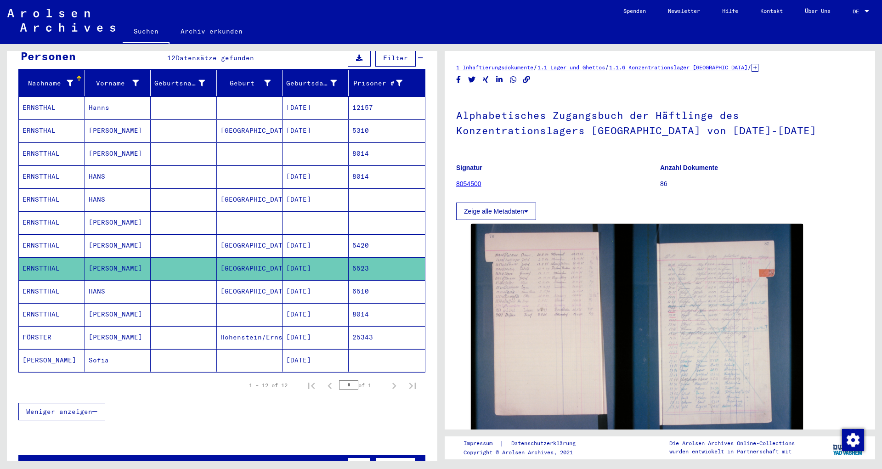
click at [364, 280] on mat-cell "6510" at bounding box center [387, 291] width 77 height 23
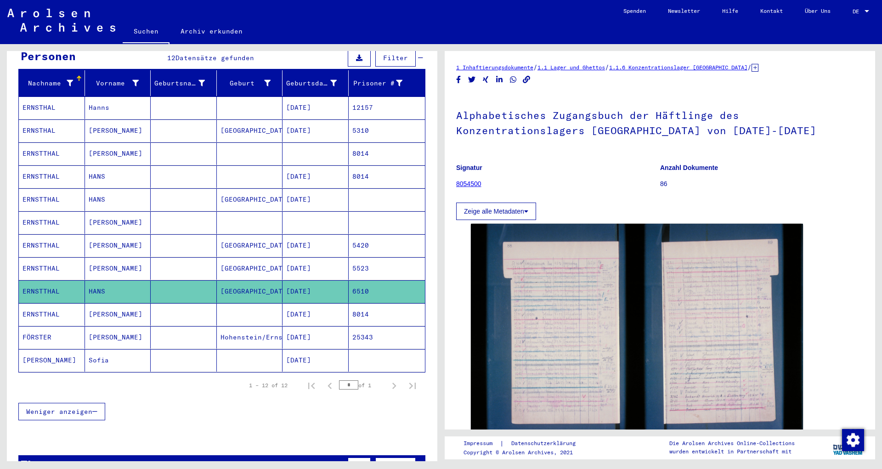
click at [382, 237] on mat-cell "5420" at bounding box center [387, 245] width 77 height 23
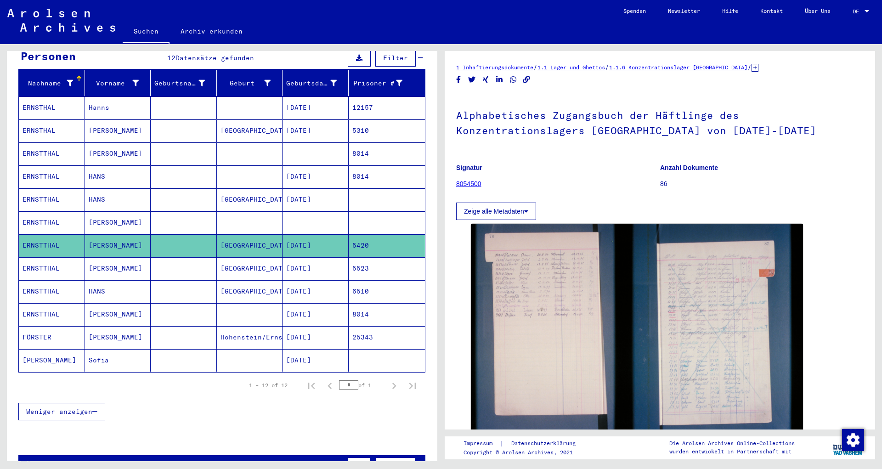
click at [382, 257] on mat-cell "5523" at bounding box center [387, 268] width 77 height 23
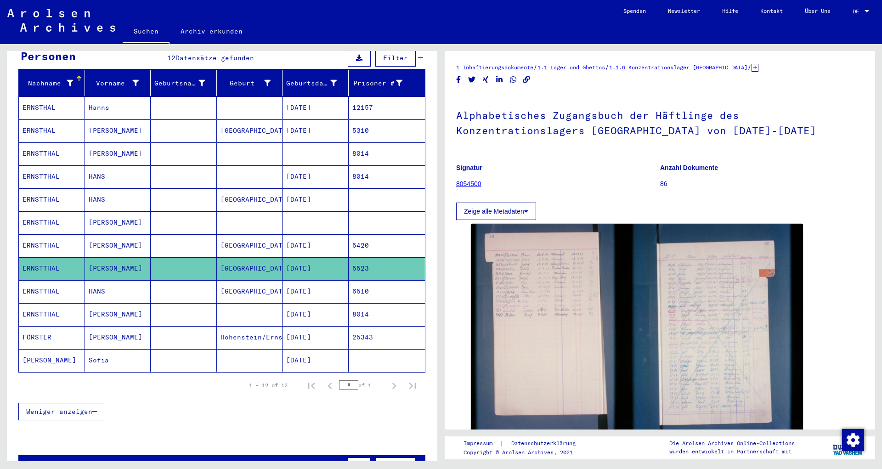
click at [380, 280] on mat-cell "6510" at bounding box center [387, 291] width 77 height 23
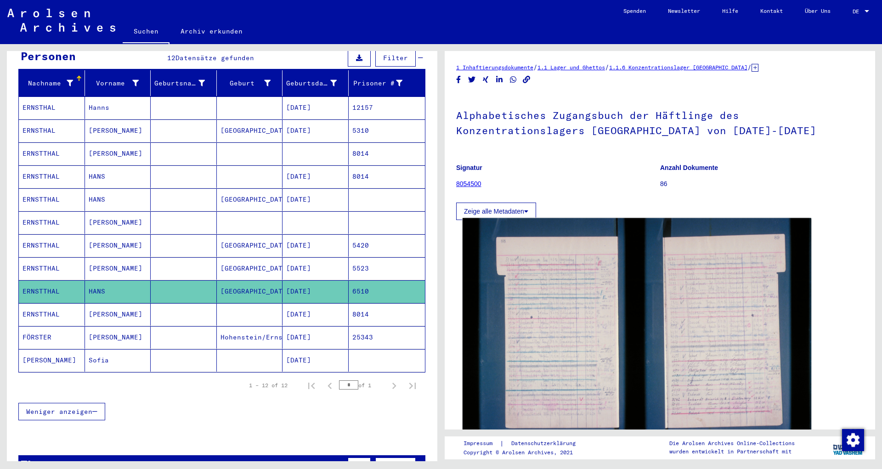
click at [552, 301] on img at bounding box center [637, 334] width 349 height 232
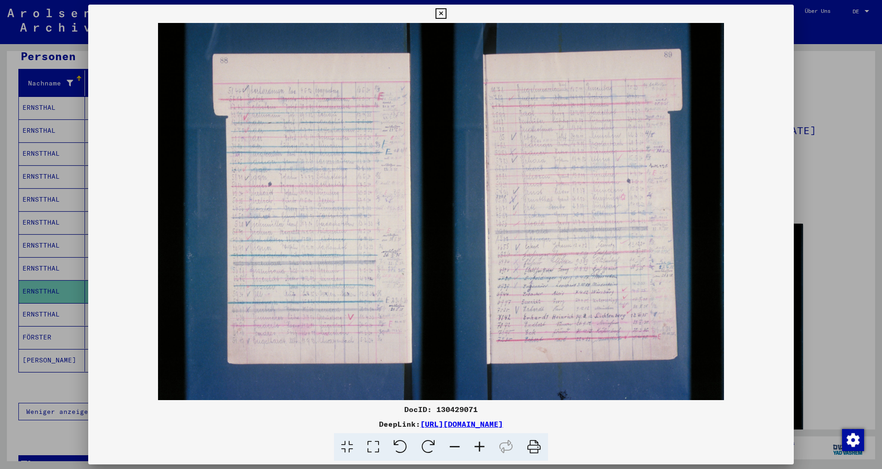
click at [863, 167] on div at bounding box center [441, 234] width 882 height 469
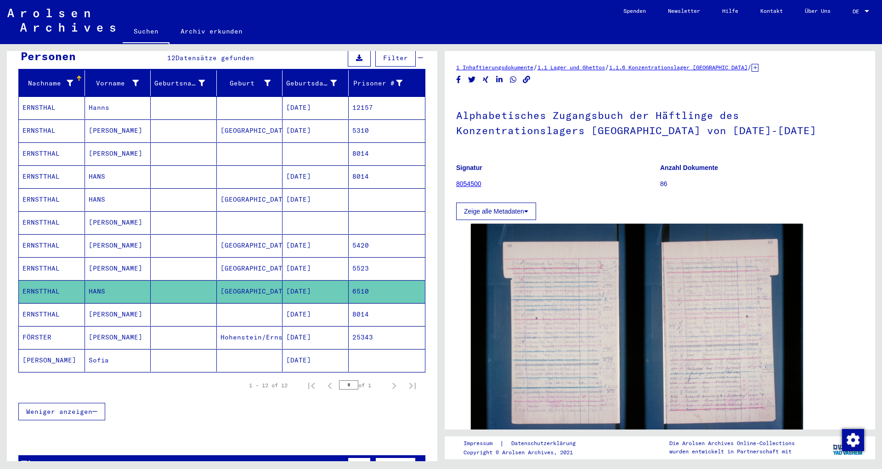
click at [310, 307] on mat-cell "[DATE]" at bounding box center [315, 314] width 66 height 23
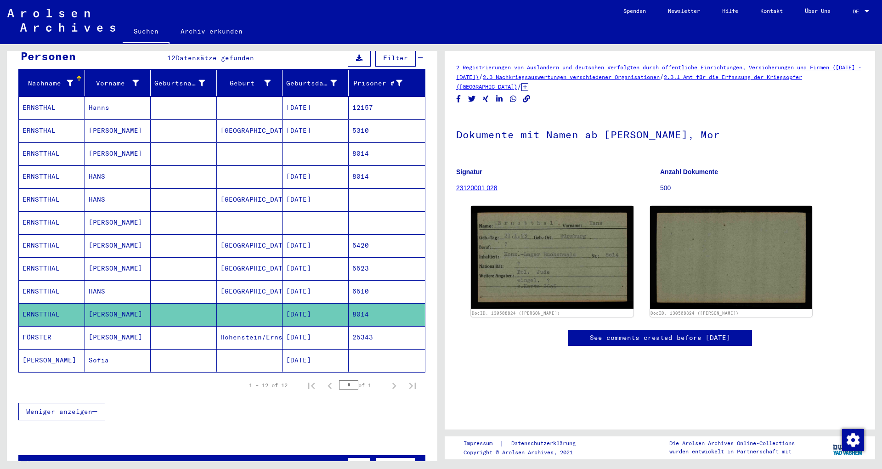
click at [319, 280] on mat-cell "[DATE]" at bounding box center [315, 291] width 66 height 23
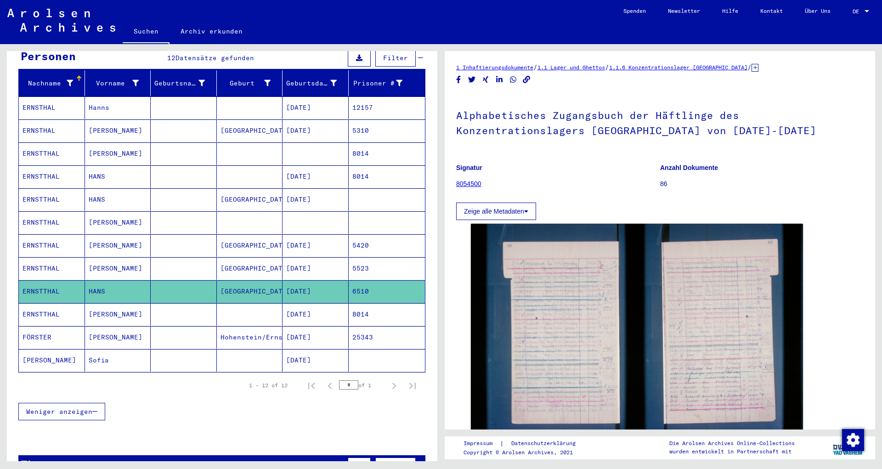
click at [349, 101] on mat-cell "12157" at bounding box center [387, 107] width 77 height 23
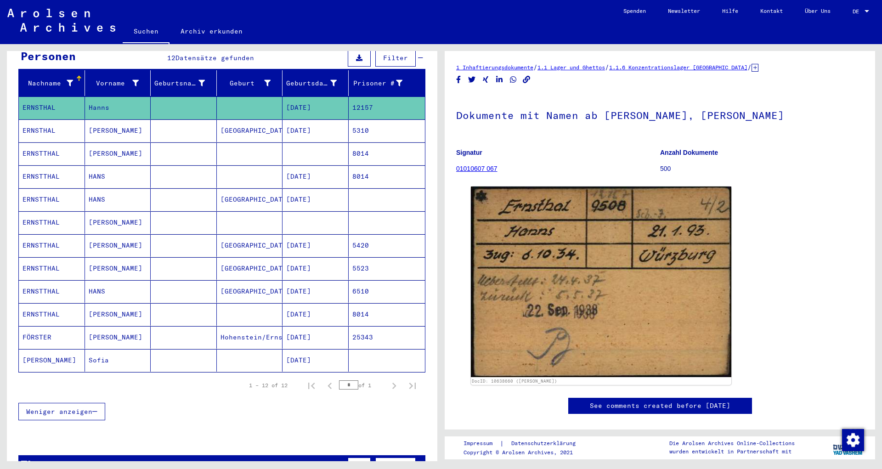
click at [357, 119] on mat-cell "5310" at bounding box center [387, 130] width 77 height 23
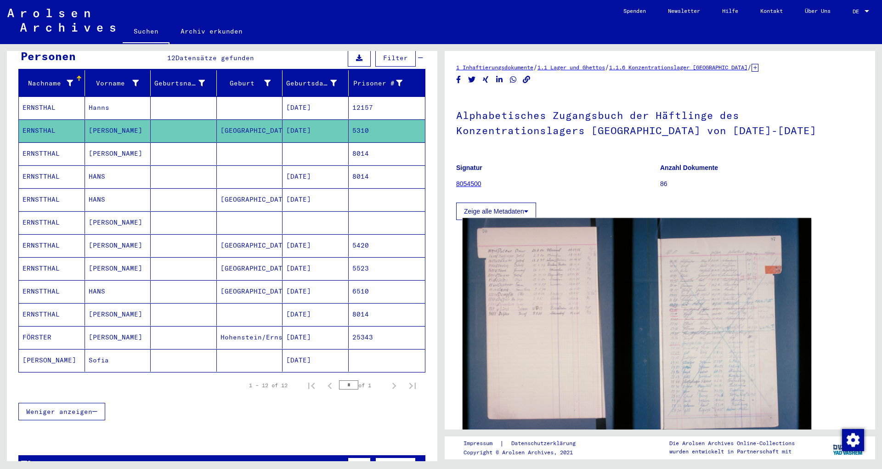
click at [517, 271] on img at bounding box center [637, 334] width 349 height 232
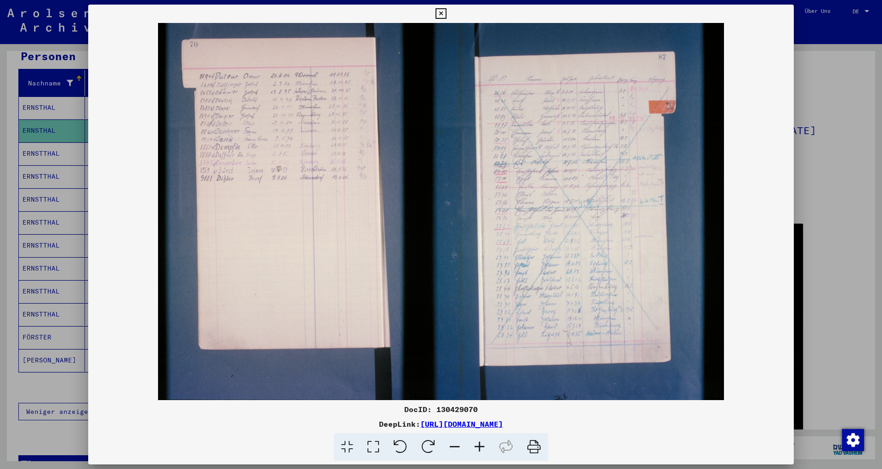
click at [812, 174] on div at bounding box center [441, 234] width 882 height 469
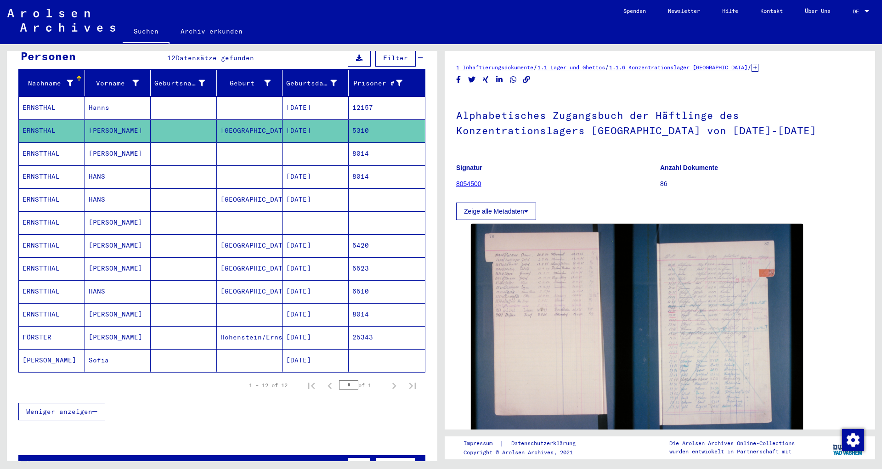
click at [356, 101] on mat-cell "12157" at bounding box center [387, 107] width 77 height 23
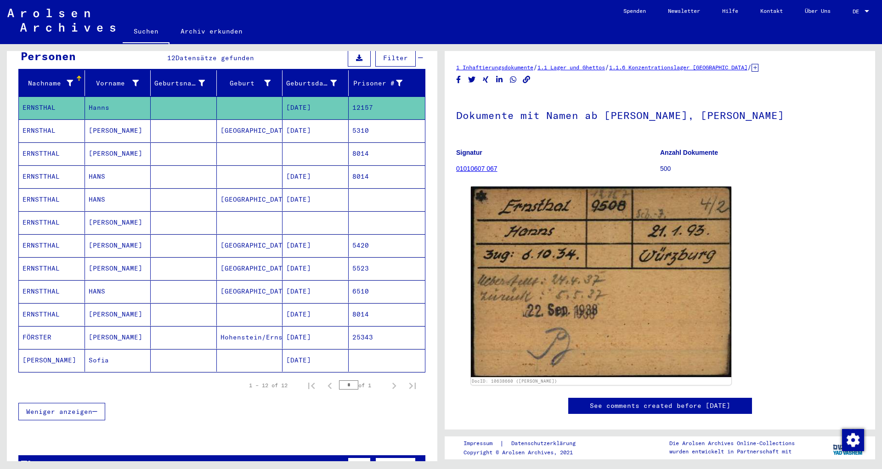
click at [349, 119] on mat-cell "5310" at bounding box center [387, 130] width 77 height 23
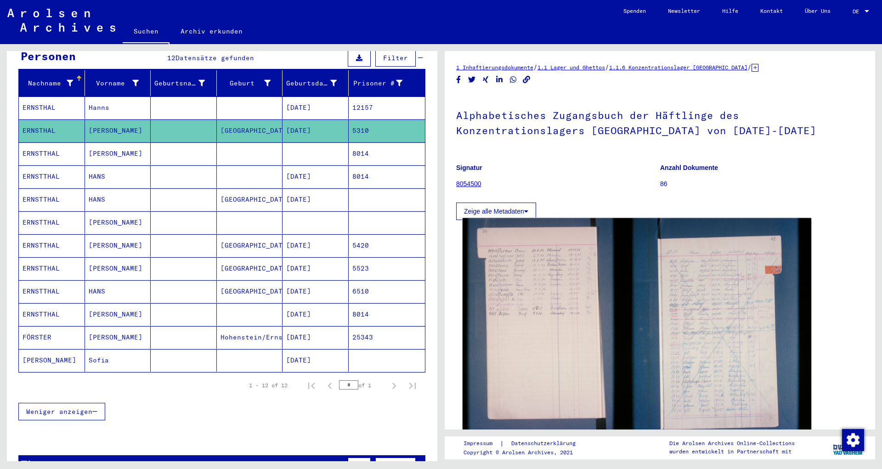
click at [593, 302] on img at bounding box center [637, 334] width 349 height 232
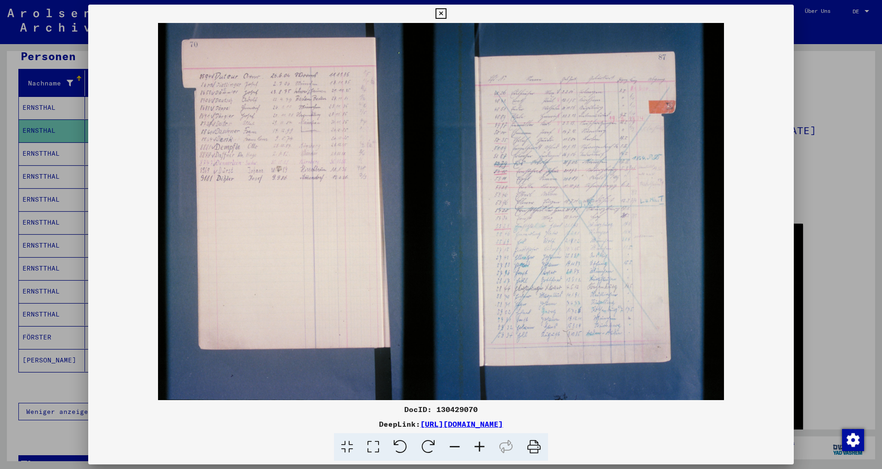
click at [477, 447] on icon at bounding box center [479, 447] width 25 height 28
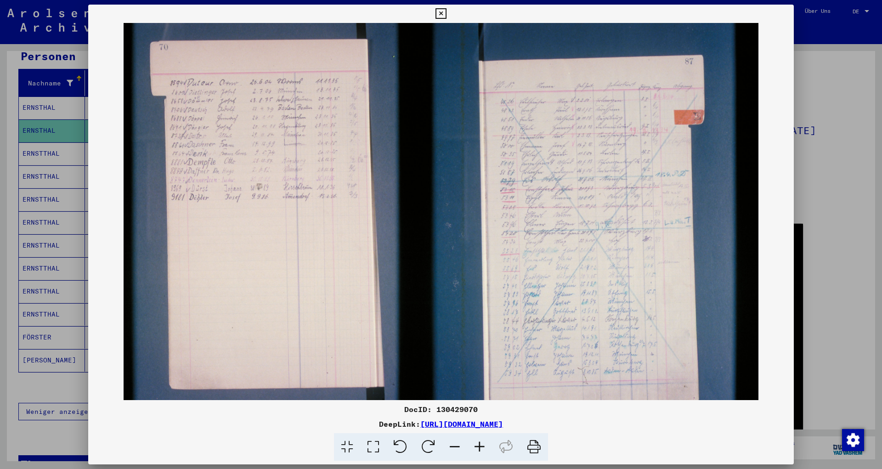
click at [477, 447] on icon at bounding box center [479, 447] width 25 height 28
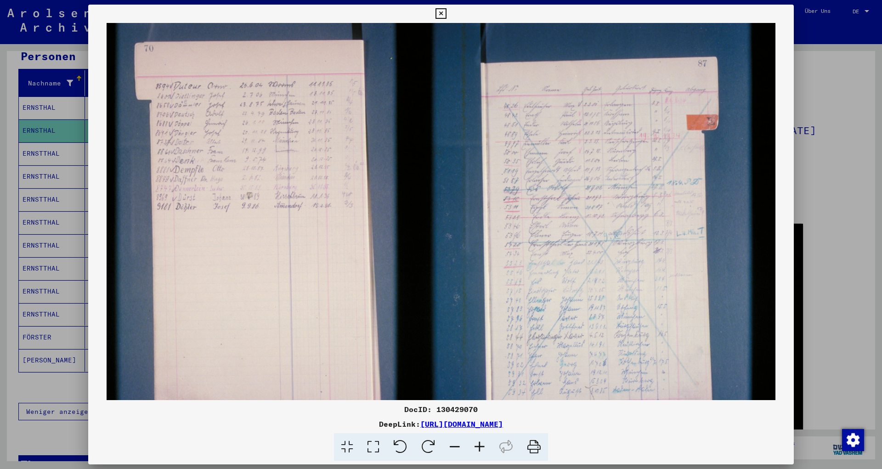
click at [477, 447] on icon at bounding box center [479, 447] width 25 height 28
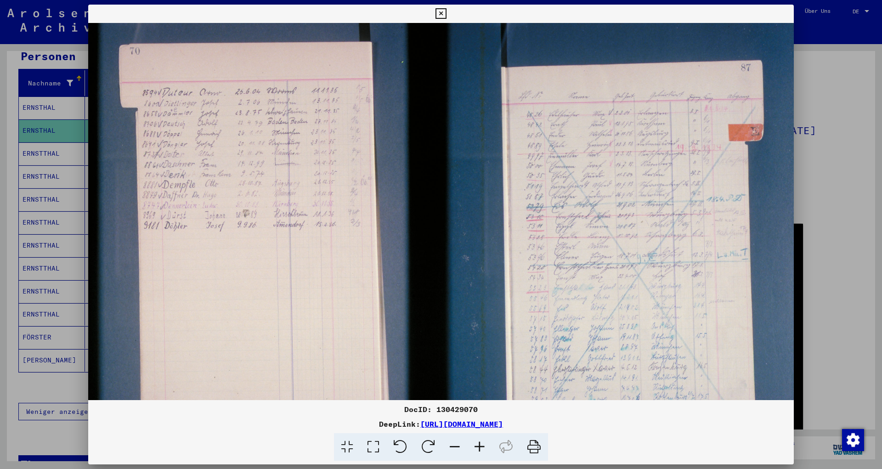
click at [477, 447] on icon at bounding box center [479, 447] width 25 height 28
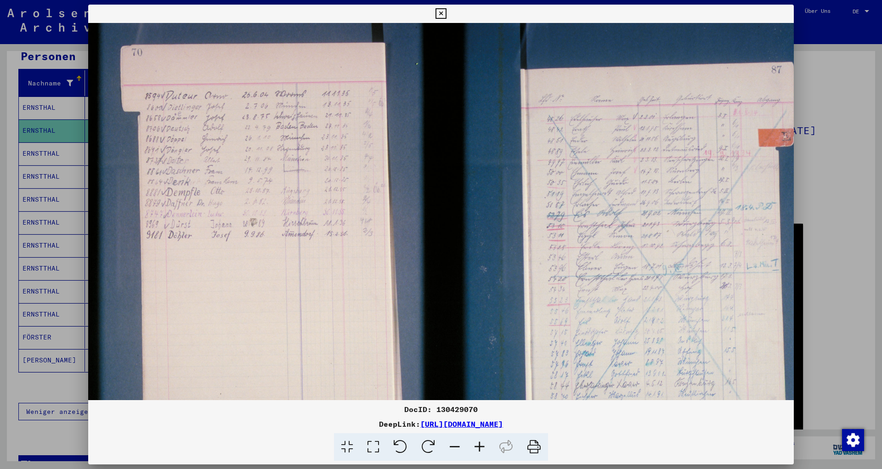
click at [477, 447] on icon at bounding box center [479, 447] width 25 height 28
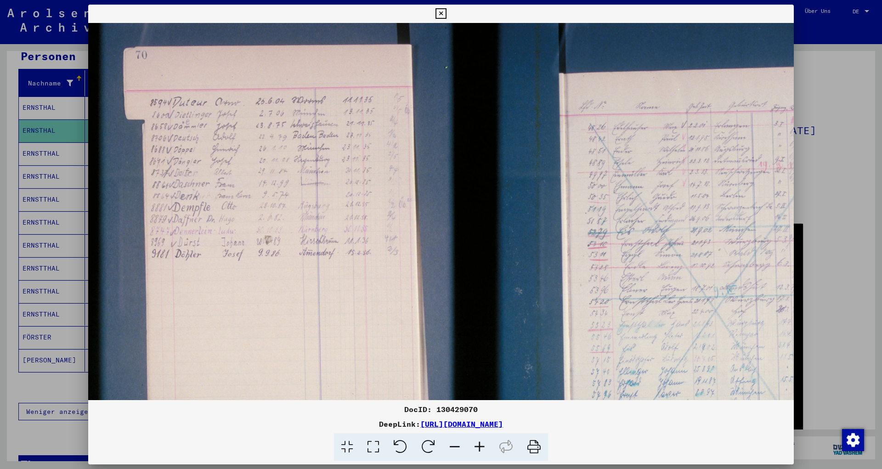
click at [477, 447] on icon at bounding box center [479, 447] width 25 height 28
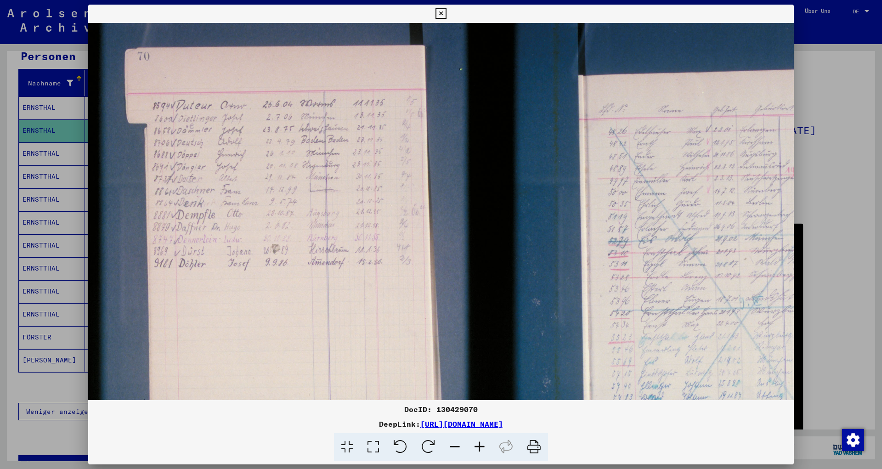
click at [478, 447] on icon at bounding box center [479, 447] width 25 height 28
click at [479, 447] on icon at bounding box center [479, 447] width 25 height 28
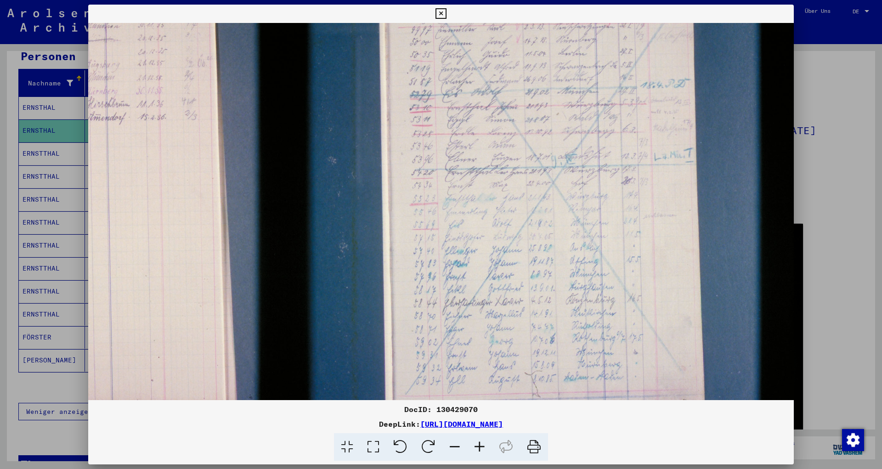
drag, startPoint x: 572, startPoint y: 277, endPoint x: 173, endPoint y: 111, distance: 432.6
click at [150, 111] on img at bounding box center [321, 174] width 945 height 630
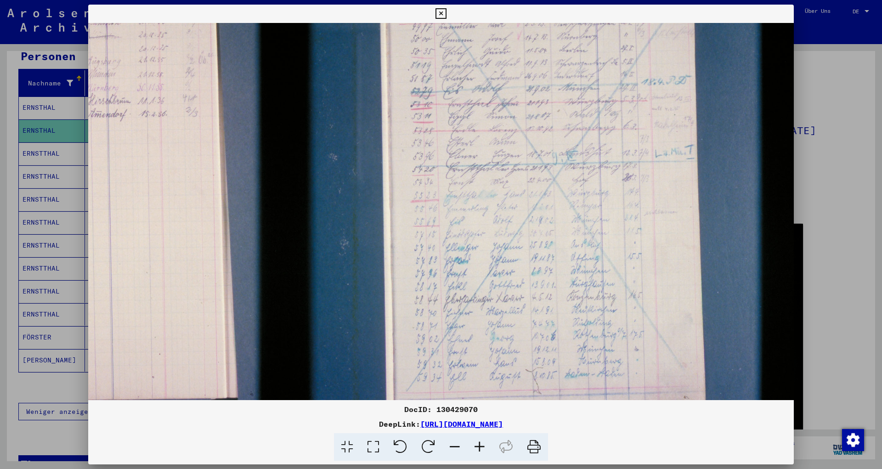
drag, startPoint x: 479, startPoint y: 187, endPoint x: 490, endPoint y: 204, distance: 20.5
click at [480, 212] on img at bounding box center [322, 171] width 945 height 630
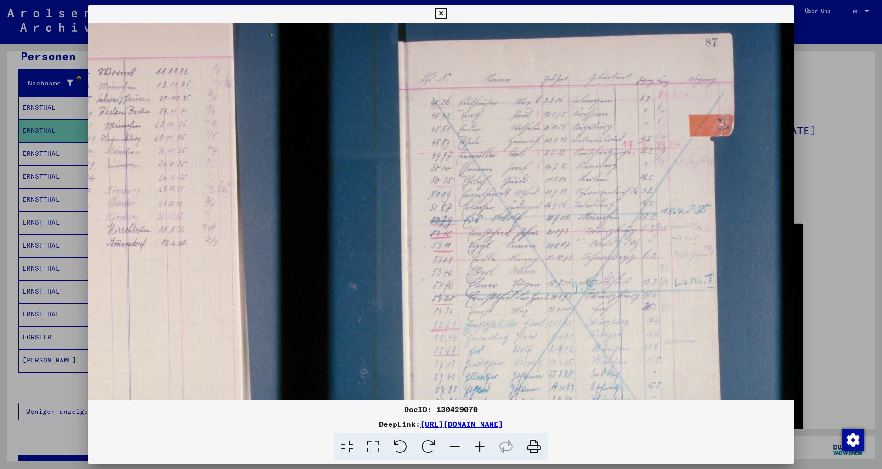
scroll to position [37, 218]
drag, startPoint x: 629, startPoint y: 170, endPoint x: 649, endPoint y: 294, distance: 125.6
click at [649, 294] on img at bounding box center [342, 301] width 945 height 630
click at [846, 204] on div at bounding box center [441, 234] width 882 height 469
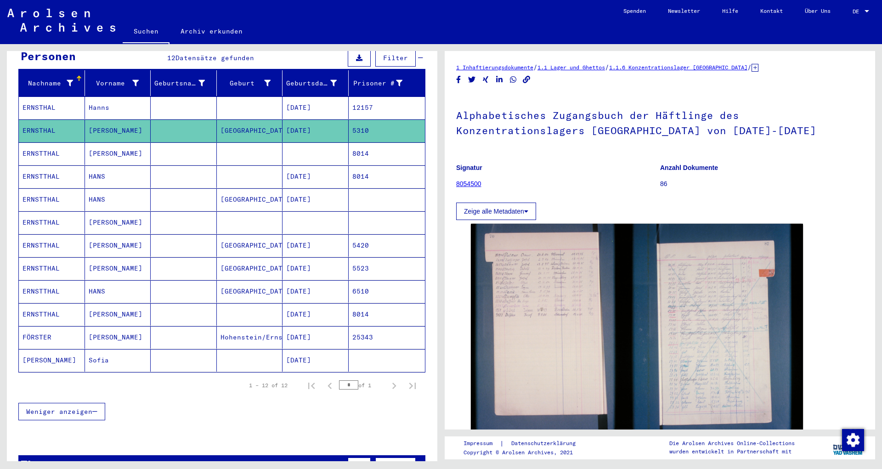
click at [349, 132] on mat-cell "5310" at bounding box center [387, 130] width 77 height 23
click at [360, 143] on mat-cell "8014" at bounding box center [387, 153] width 77 height 23
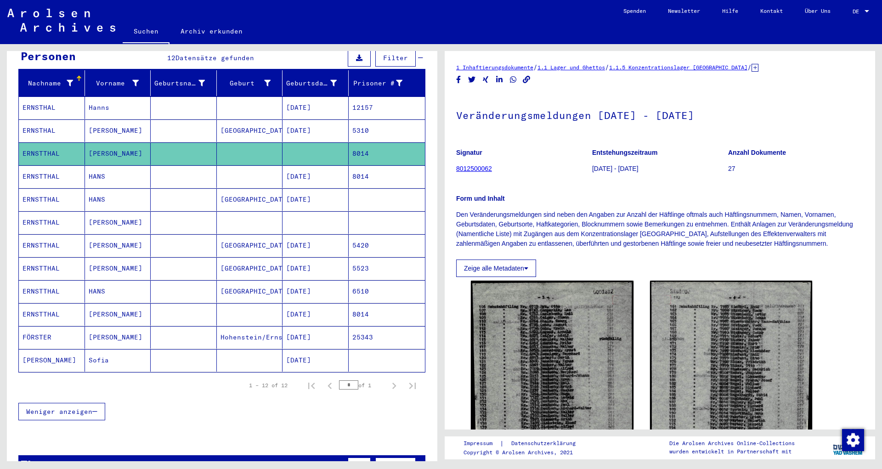
click at [293, 165] on mat-cell "[DATE]" at bounding box center [315, 176] width 66 height 23
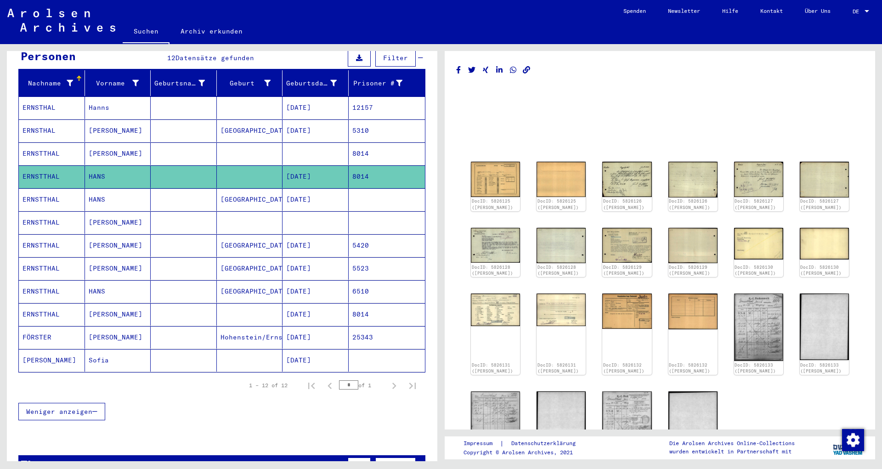
click at [323, 188] on mat-cell "[DATE]" at bounding box center [315, 199] width 66 height 23
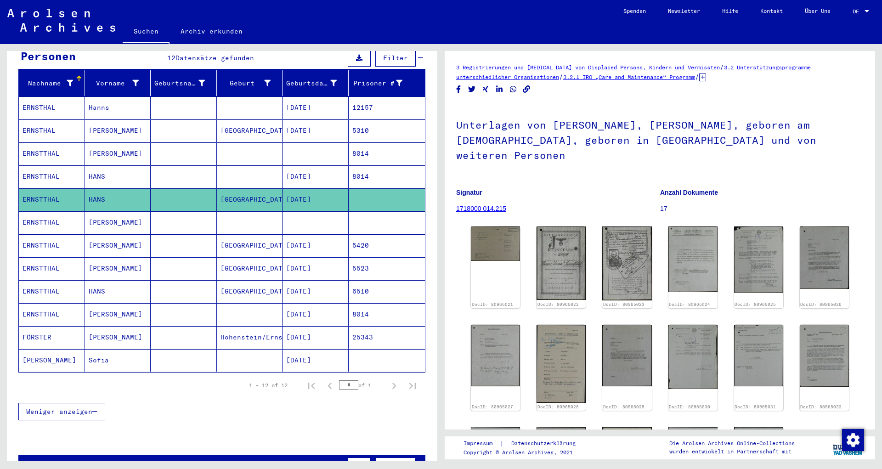
click at [361, 213] on mat-cell at bounding box center [387, 222] width 77 height 23
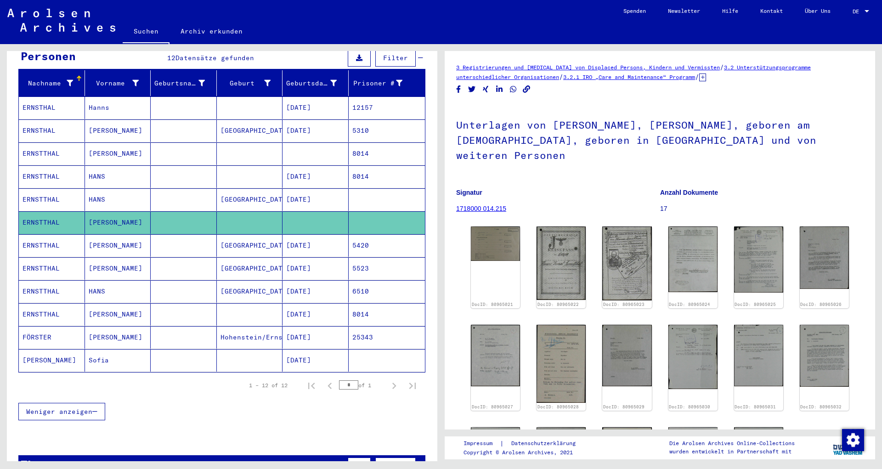
click at [356, 240] on mat-cell "5420" at bounding box center [387, 245] width 77 height 23
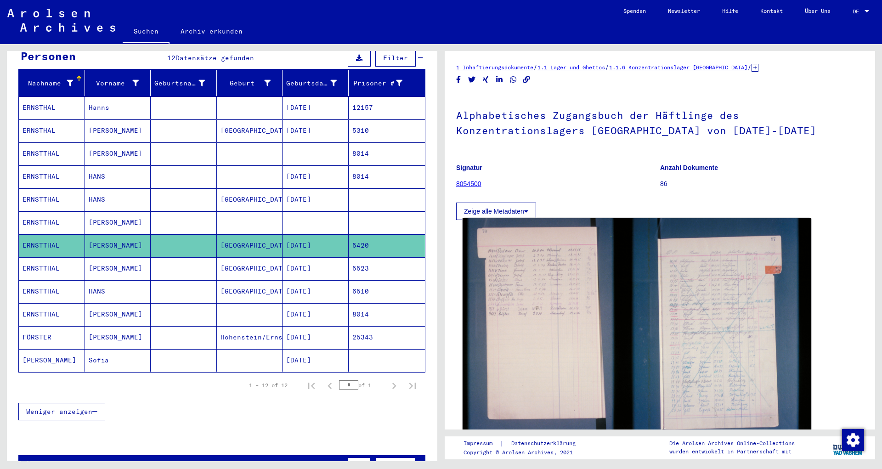
click at [503, 277] on img at bounding box center [637, 334] width 349 height 232
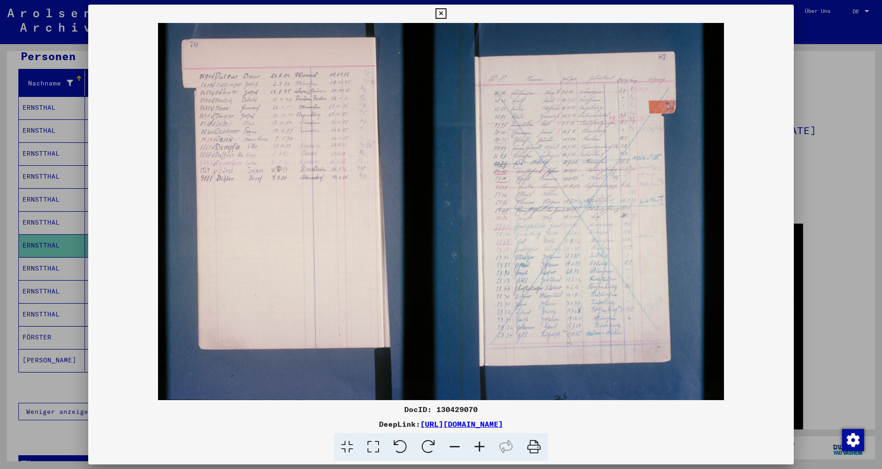
click at [475, 448] on icon at bounding box center [479, 447] width 25 height 28
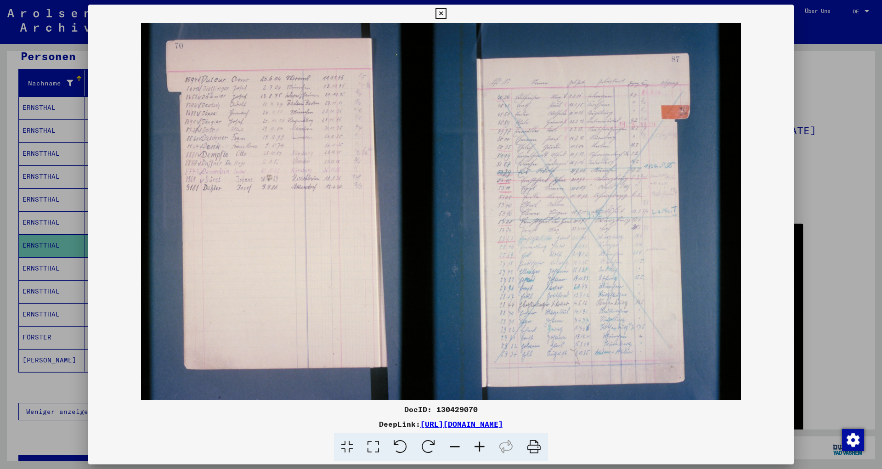
click at [475, 448] on icon at bounding box center [479, 447] width 25 height 28
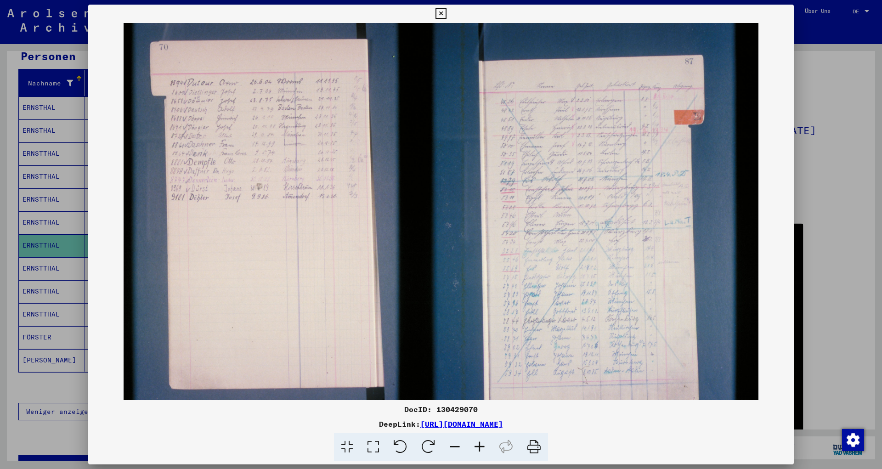
click at [475, 449] on icon at bounding box center [479, 447] width 25 height 28
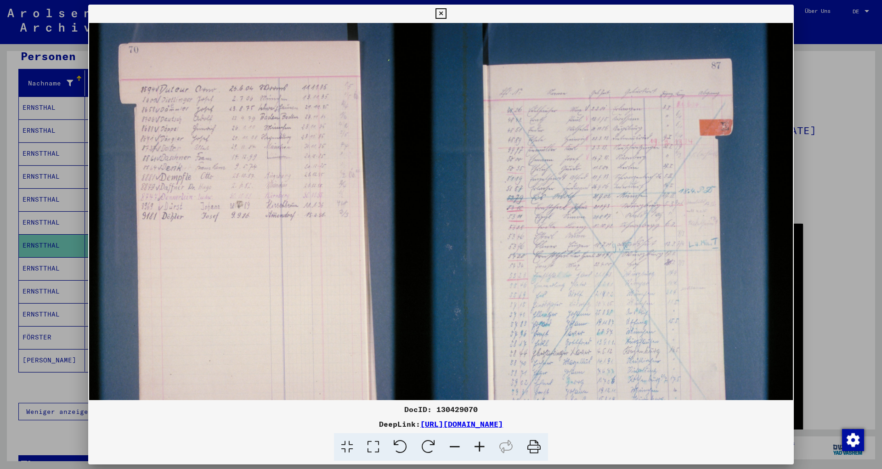
click at [475, 449] on icon at bounding box center [479, 447] width 25 height 28
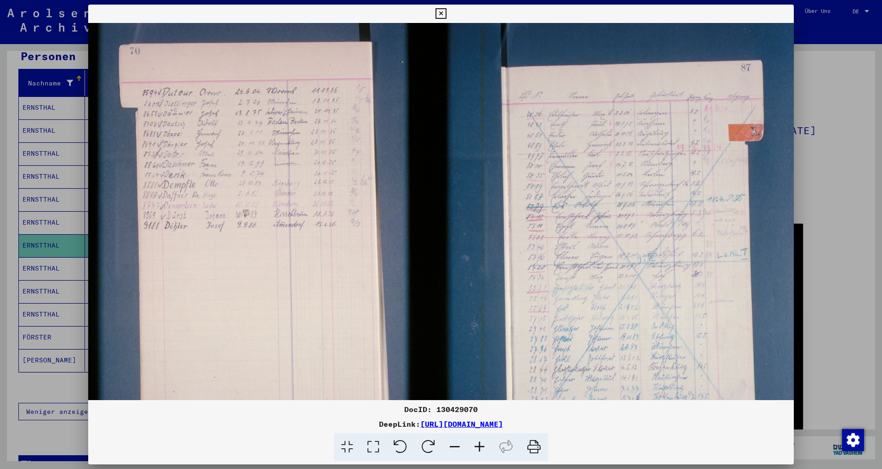
click at [475, 449] on icon at bounding box center [479, 447] width 25 height 28
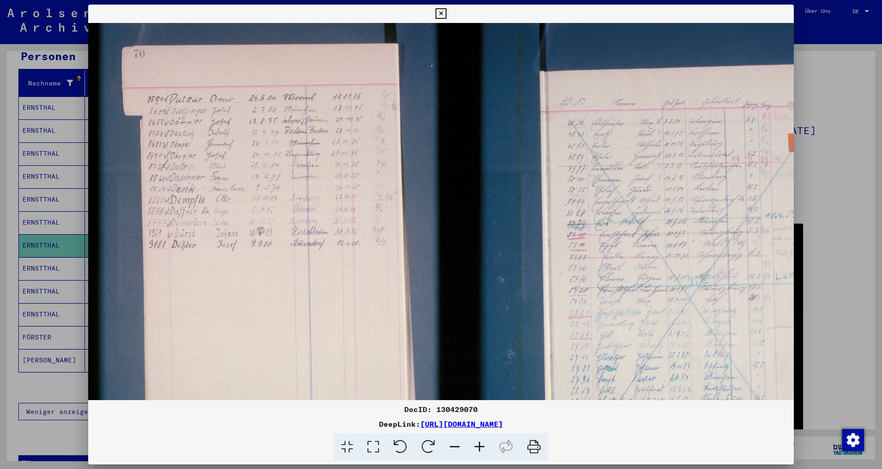
click at [475, 450] on icon at bounding box center [479, 447] width 25 height 28
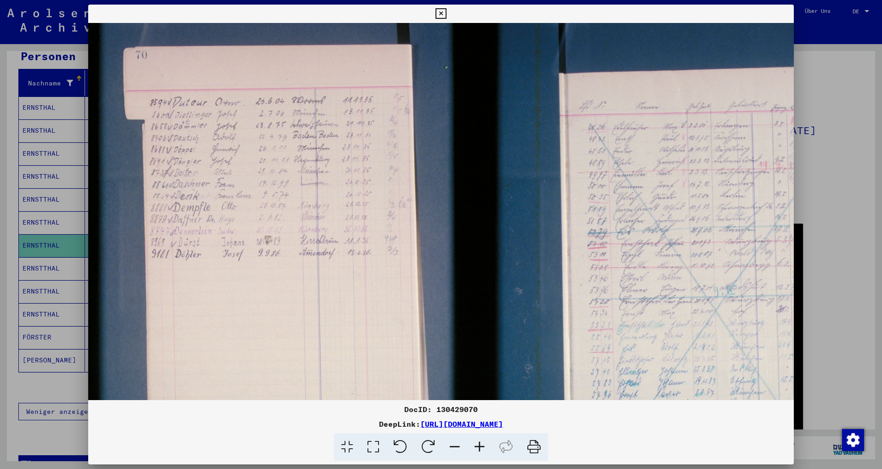
click at [475, 450] on icon at bounding box center [479, 447] width 25 height 28
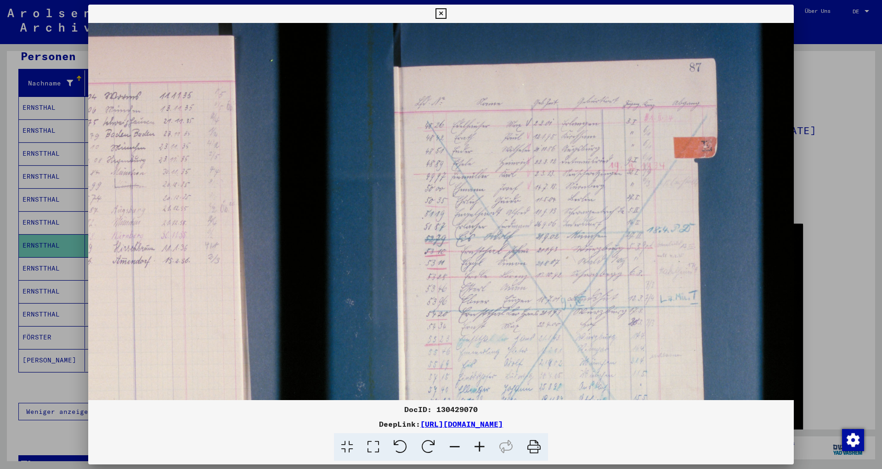
scroll to position [0, 205]
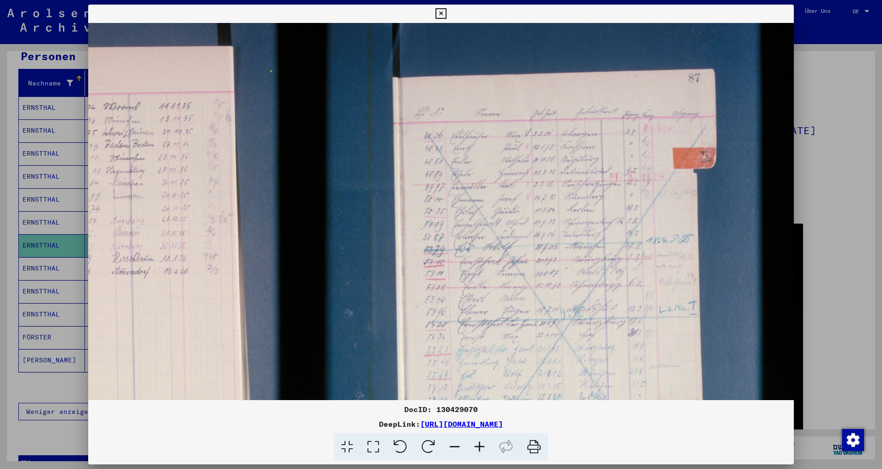
drag, startPoint x: 717, startPoint y: 281, endPoint x: 440, endPoint y: 294, distance: 277.8
click at [442, 295] on img at bounding box center [338, 326] width 910 height 607
click at [474, 447] on icon at bounding box center [479, 447] width 25 height 28
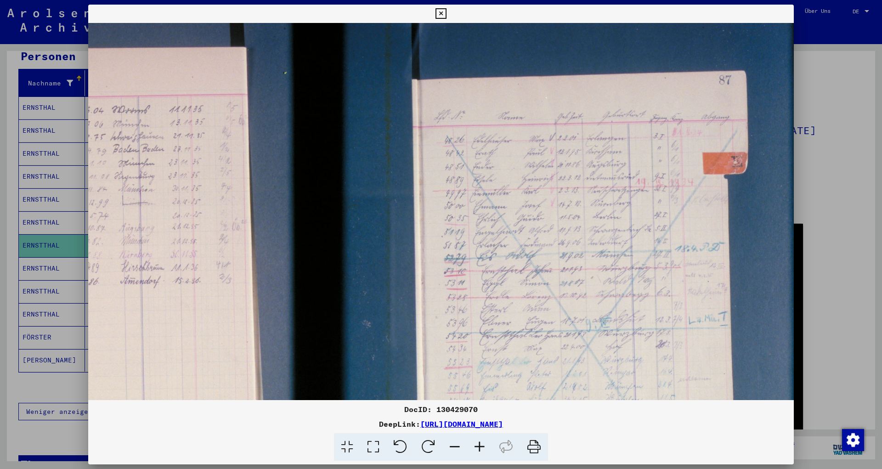
click at [474, 447] on icon at bounding box center [479, 447] width 25 height 28
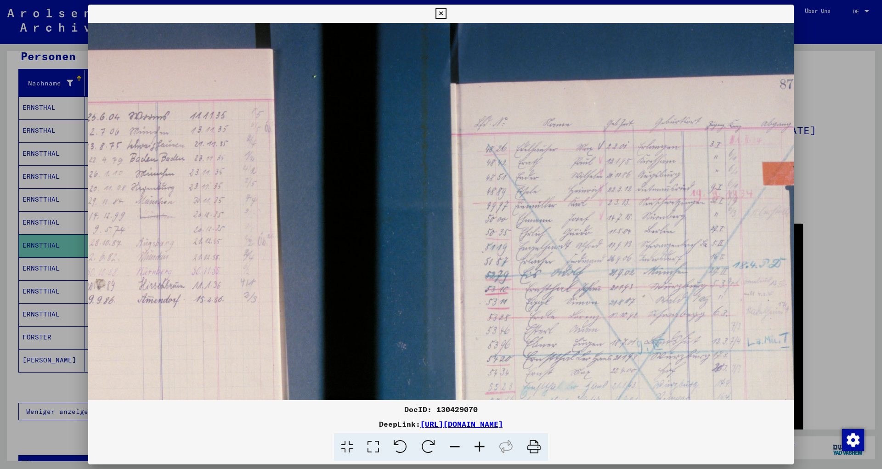
click at [474, 447] on icon at bounding box center [479, 447] width 25 height 28
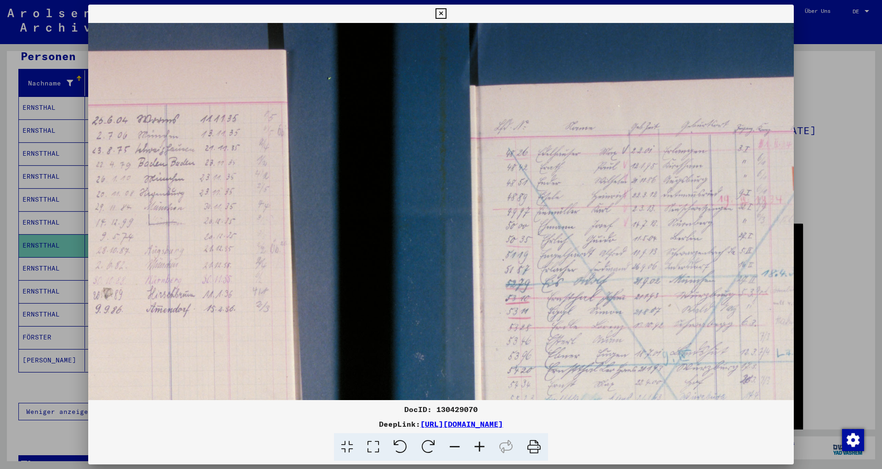
click at [474, 447] on icon at bounding box center [479, 447] width 25 height 28
drag, startPoint x: 477, startPoint y: 446, endPoint x: 513, endPoint y: 427, distance: 41.1
click at [479, 446] on icon at bounding box center [479, 447] width 25 height 28
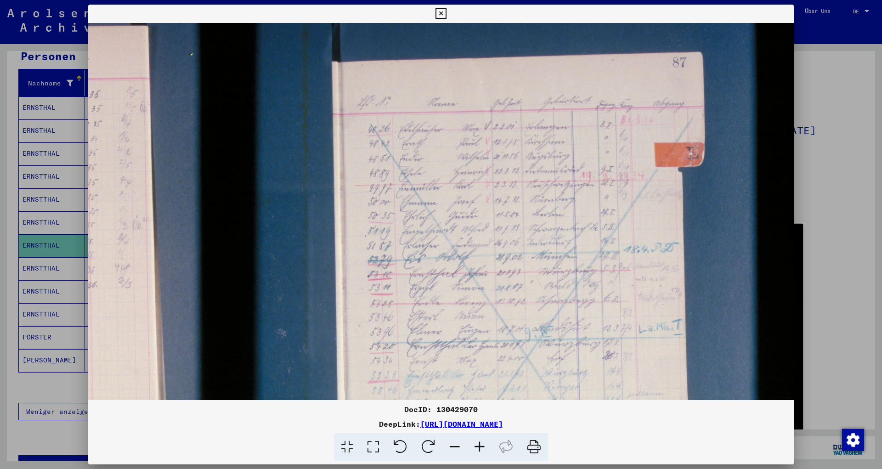
drag, startPoint x: 589, startPoint y: 334, endPoint x: 302, endPoint y: 302, distance: 288.3
click at [287, 314] on img at bounding box center [270, 348] width 1048 height 699
click at [822, 237] on div at bounding box center [441, 234] width 882 height 469
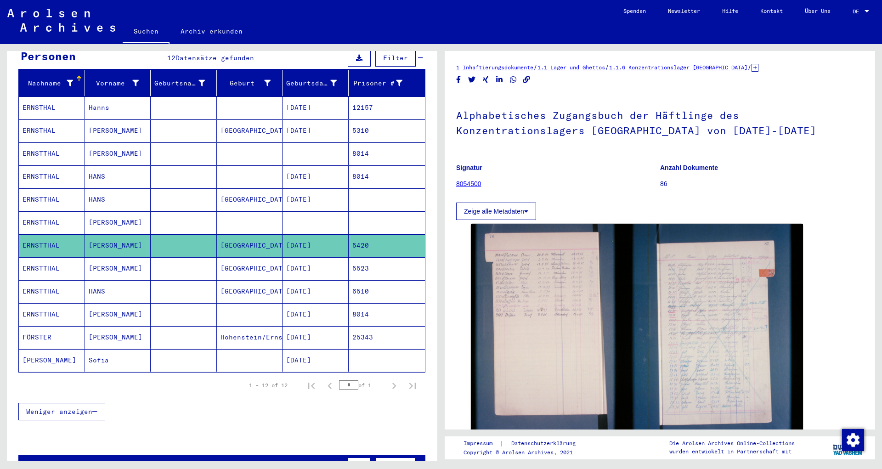
click at [349, 268] on mat-cell "5523" at bounding box center [387, 268] width 77 height 23
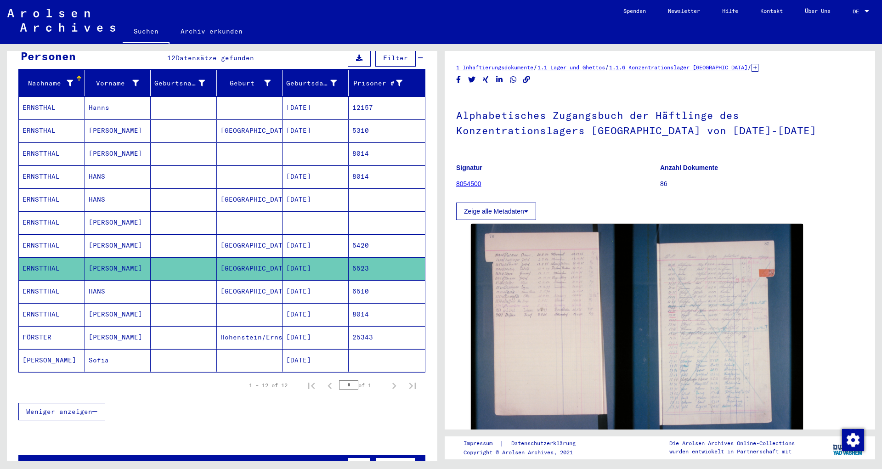
click at [363, 245] on mat-cell "5420" at bounding box center [387, 245] width 77 height 23
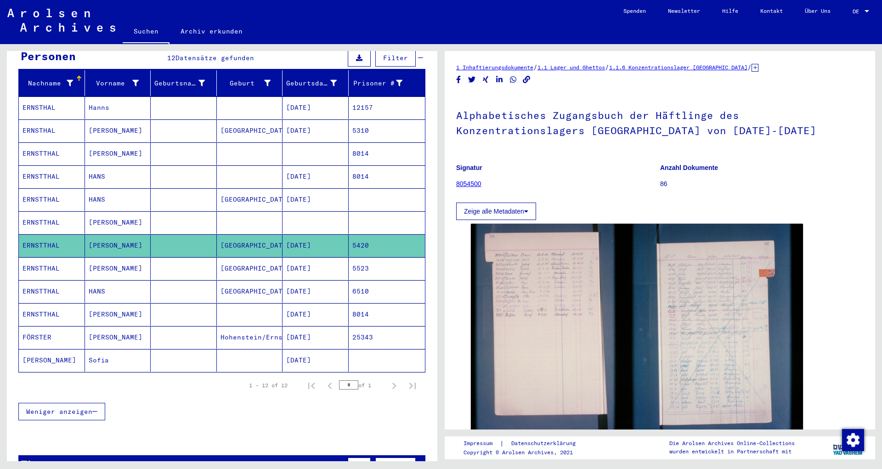
click at [367, 257] on mat-cell "5523" at bounding box center [387, 268] width 77 height 23
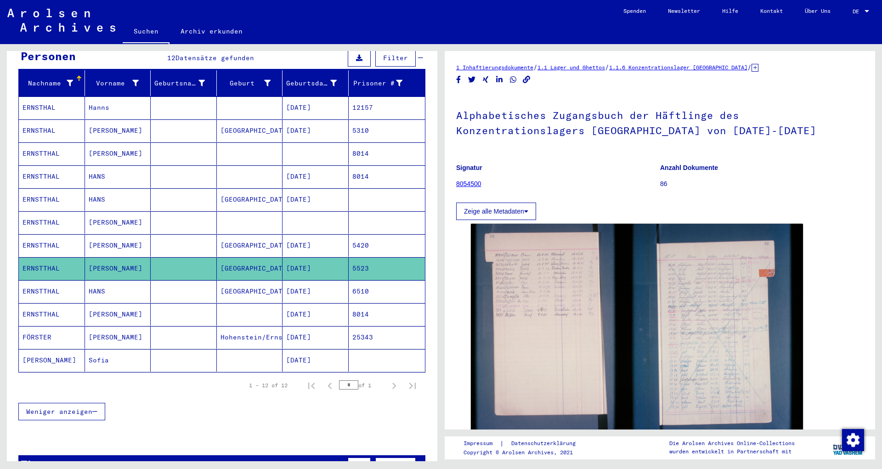
click at [366, 280] on mat-cell "6510" at bounding box center [387, 291] width 77 height 23
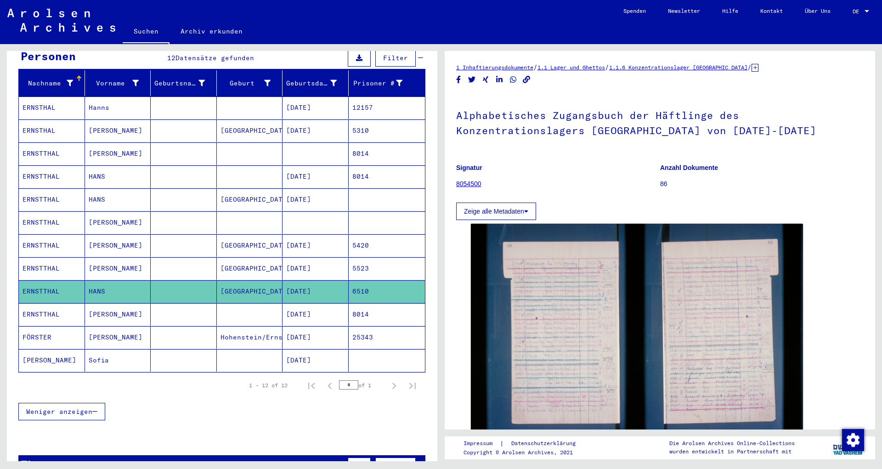
click at [382, 257] on mat-cell "5523" at bounding box center [387, 268] width 77 height 23
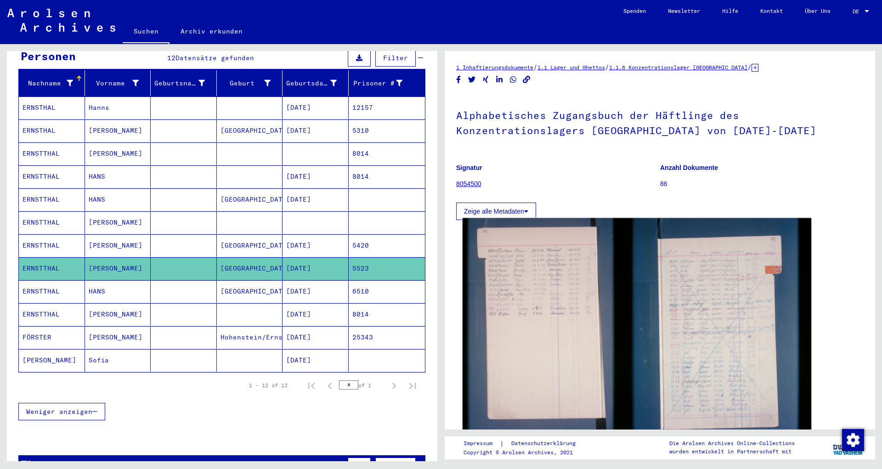
click at [718, 283] on img at bounding box center [637, 334] width 349 height 232
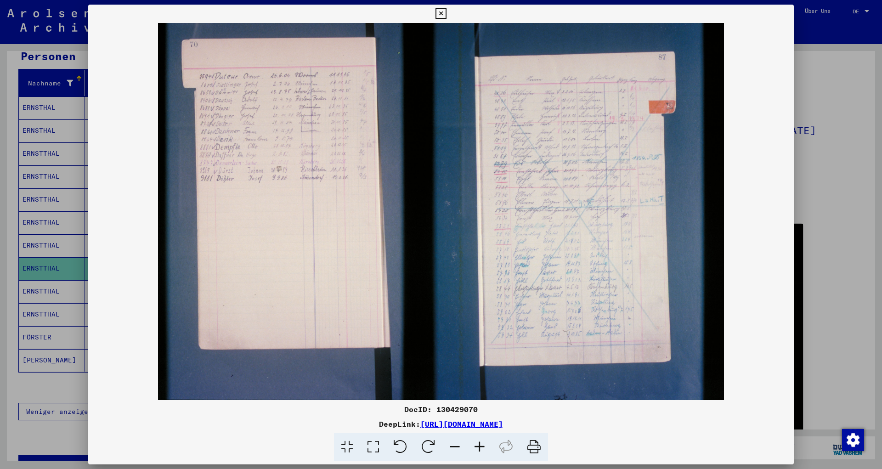
click at [829, 168] on div at bounding box center [441, 234] width 882 height 469
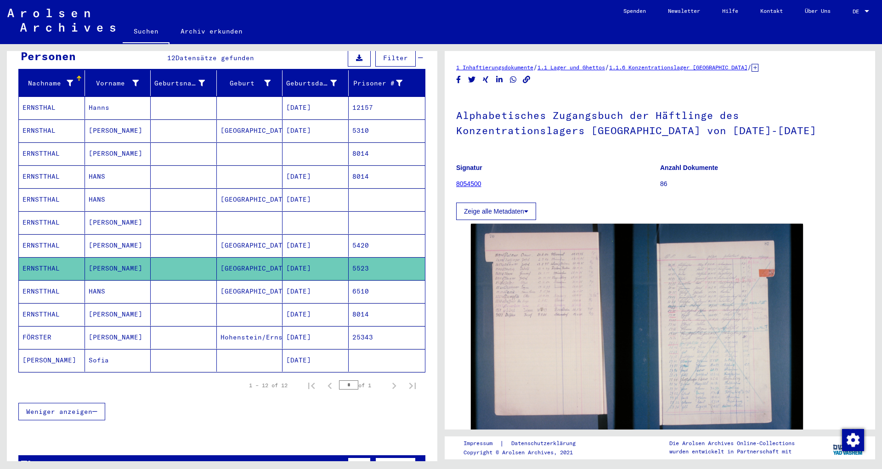
click at [349, 283] on mat-cell "6510" at bounding box center [387, 291] width 77 height 23
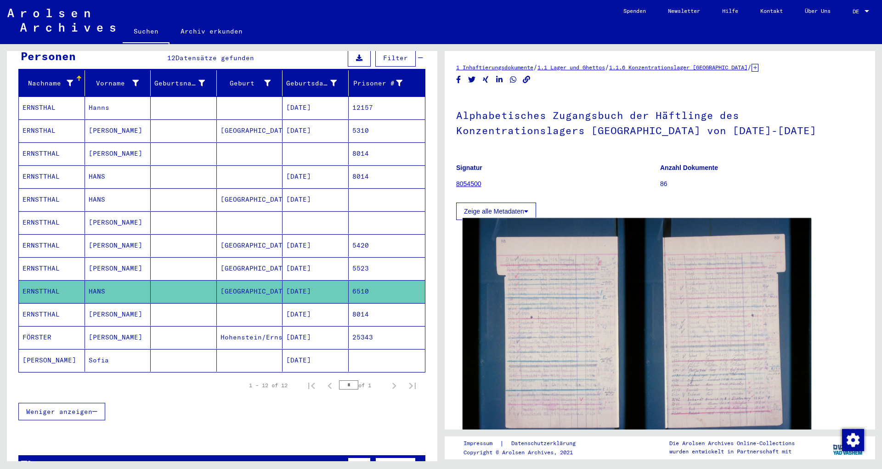
click at [527, 300] on img at bounding box center [637, 334] width 349 height 232
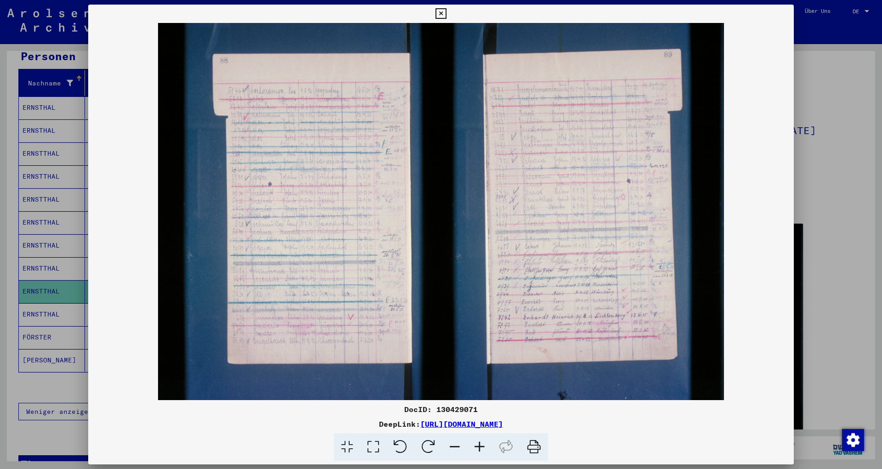
click at [486, 451] on icon at bounding box center [479, 447] width 25 height 28
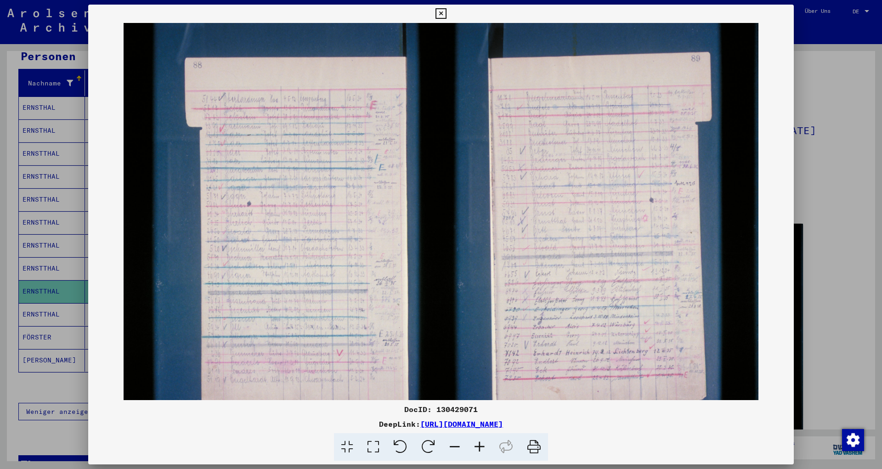
click at [486, 451] on icon at bounding box center [479, 447] width 25 height 28
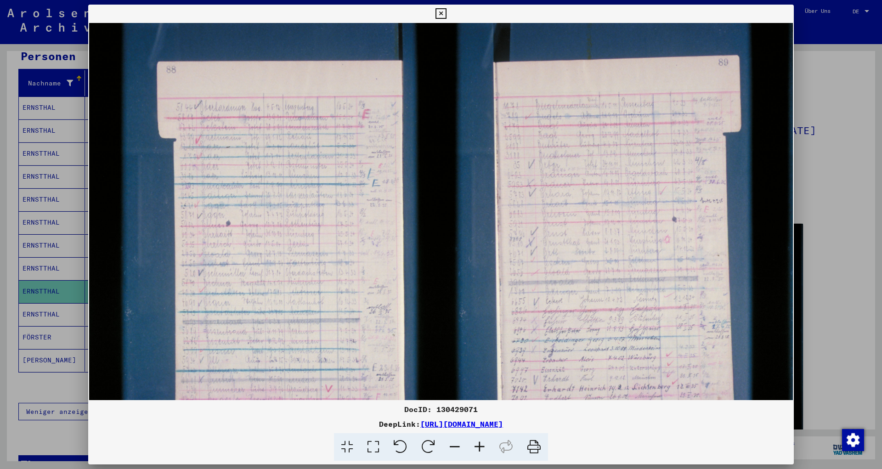
click at [486, 451] on icon at bounding box center [479, 447] width 25 height 28
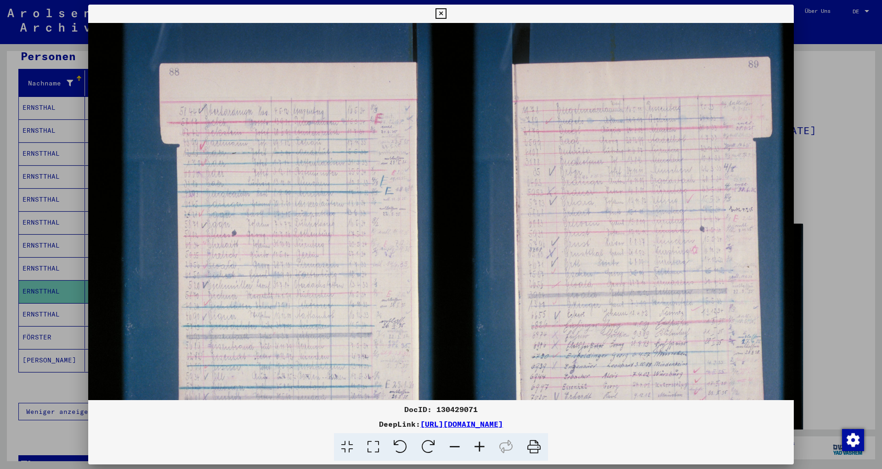
click at [486, 451] on icon at bounding box center [479, 447] width 25 height 28
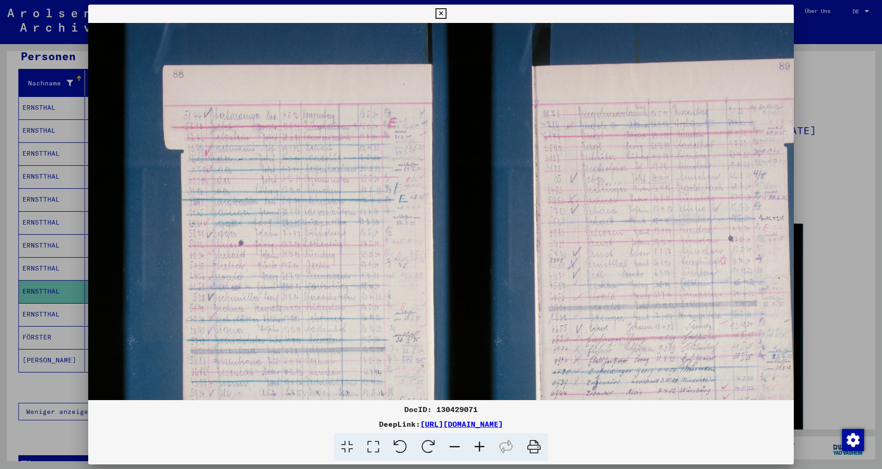
click at [486, 451] on icon at bounding box center [479, 447] width 25 height 28
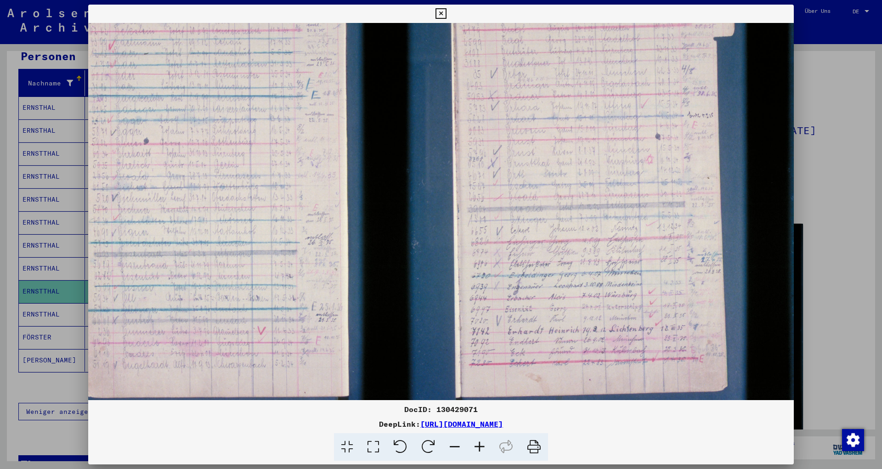
scroll to position [113, 102]
drag, startPoint x: 630, startPoint y: 333, endPoint x: 378, endPoint y: 220, distance: 275.3
click at [378, 220] on img at bounding box center [390, 179] width 807 height 538
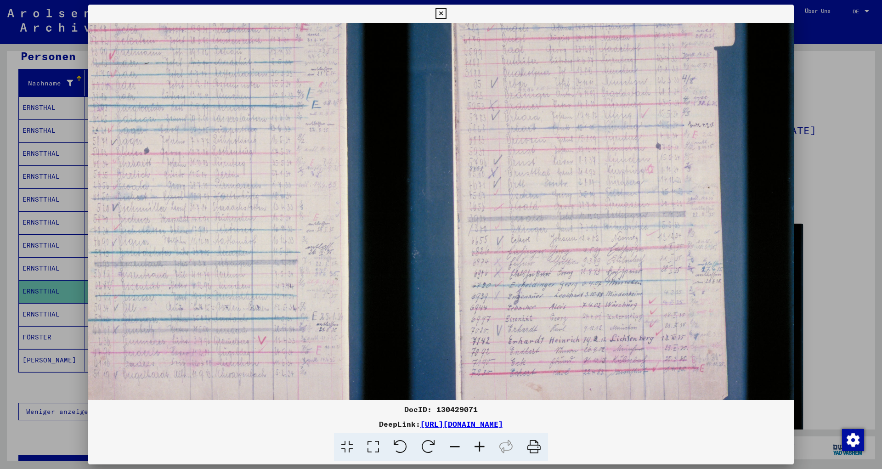
scroll to position [102, 101]
drag, startPoint x: 606, startPoint y: 170, endPoint x: 607, endPoint y: 181, distance: 10.6
click at [607, 181] on img at bounding box center [391, 190] width 807 height 538
